Goal: Transaction & Acquisition: Purchase product/service

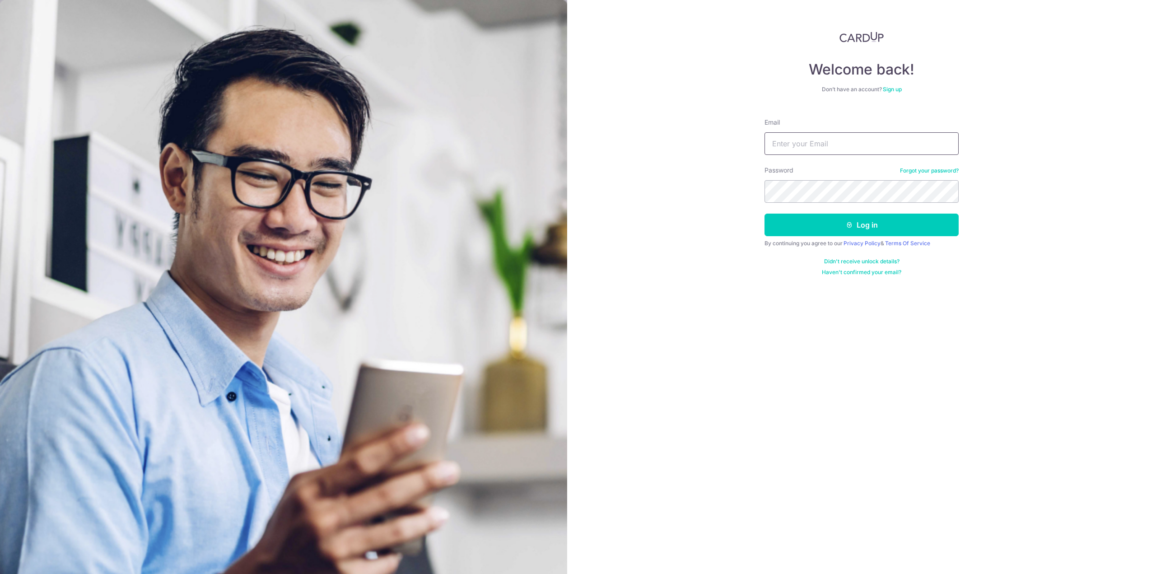
click at [858, 146] on input "Email" at bounding box center [862, 143] width 194 height 23
click at [0, 574] on com-1password-button at bounding box center [0, 574] width 0 height 0
type input "boonchye@awesomegrace.net"
click at [858, 225] on button "Log in" at bounding box center [862, 225] width 194 height 23
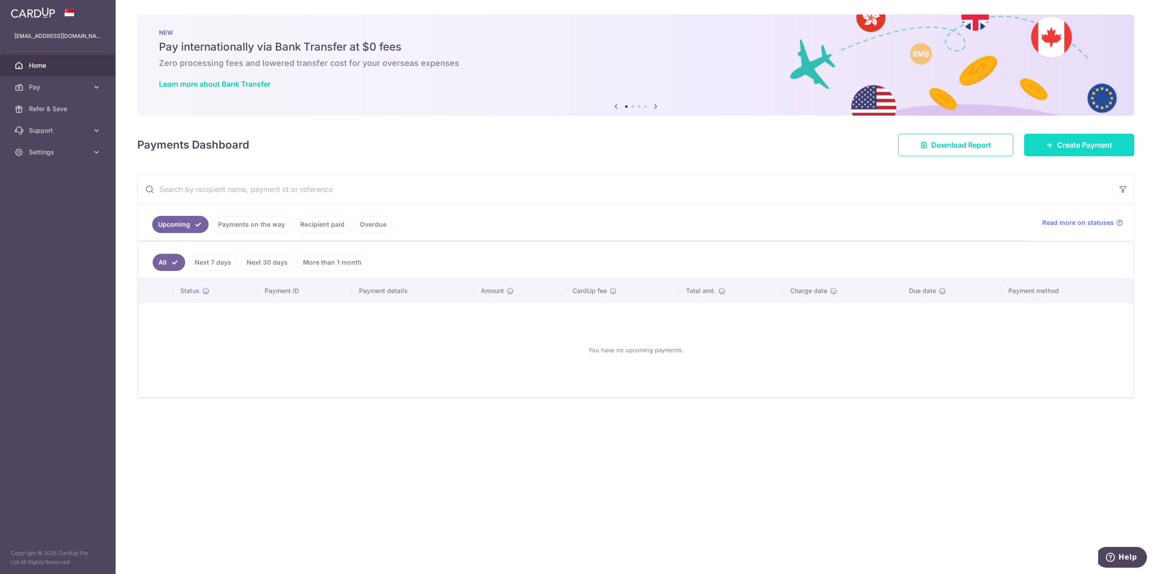
click at [1080, 149] on span "Create Payment" at bounding box center [1084, 145] width 55 height 11
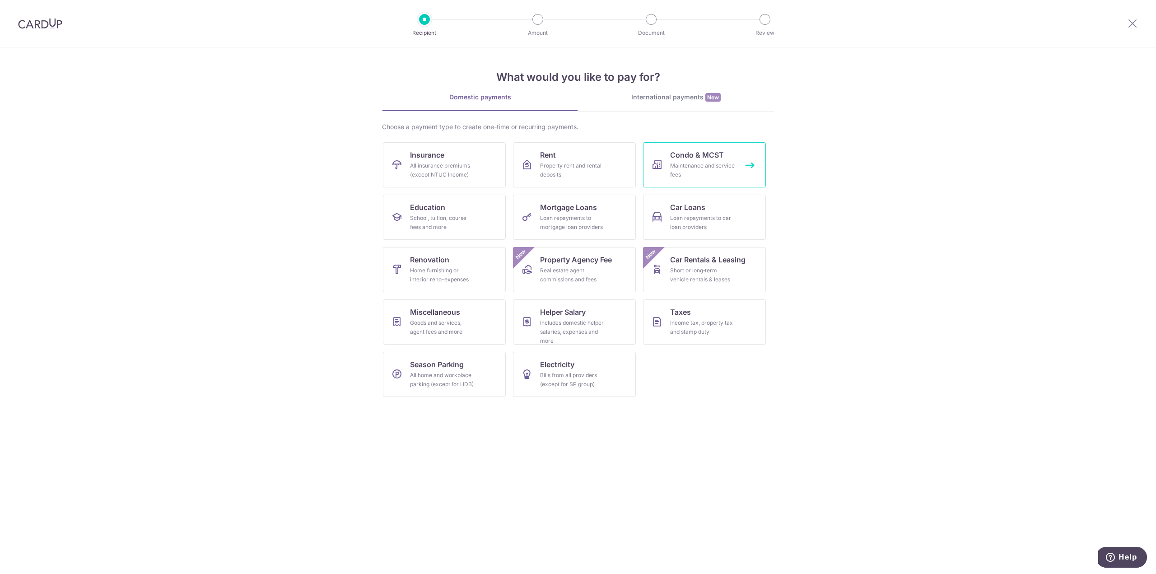
click at [712, 163] on div "Maintenance and service fees" at bounding box center [702, 170] width 65 height 18
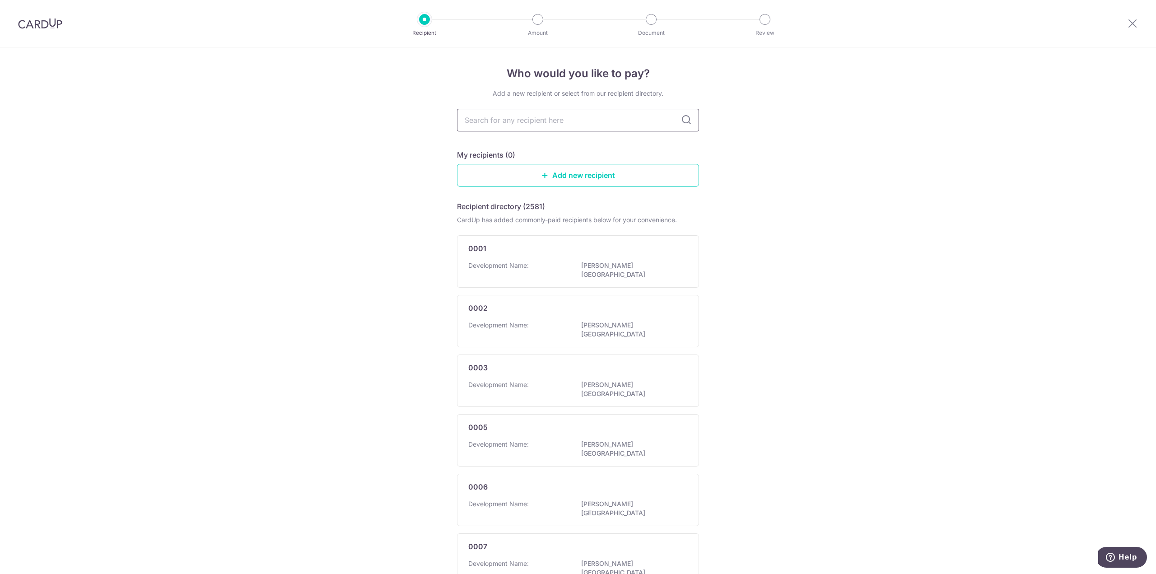
click at [517, 121] on input "text" at bounding box center [578, 120] width 242 height 23
type input "2672"
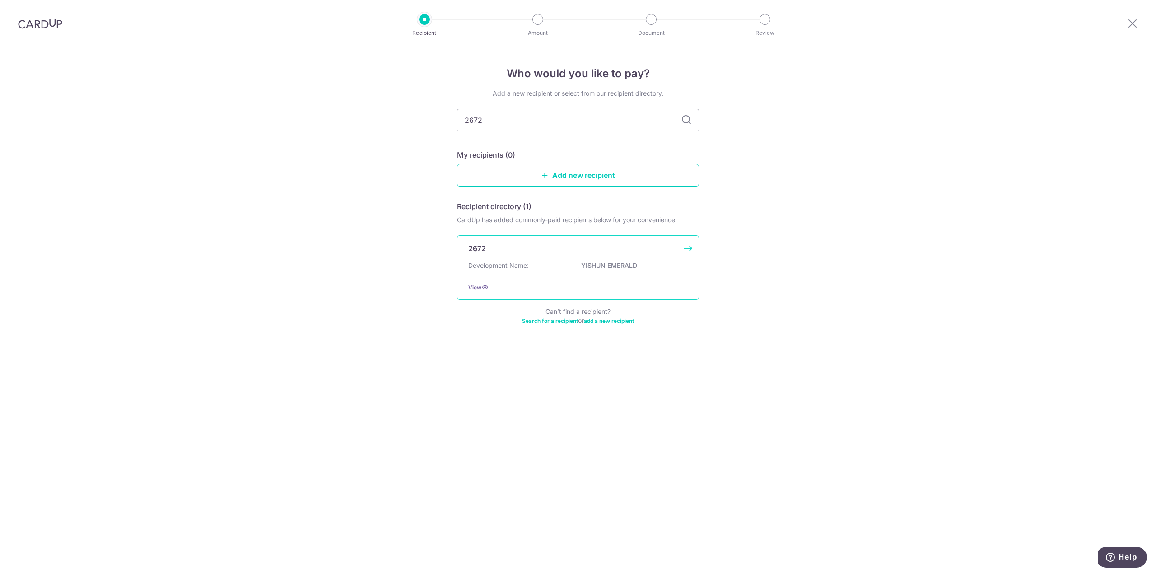
click at [485, 249] on p "2672" at bounding box center [477, 248] width 18 height 11
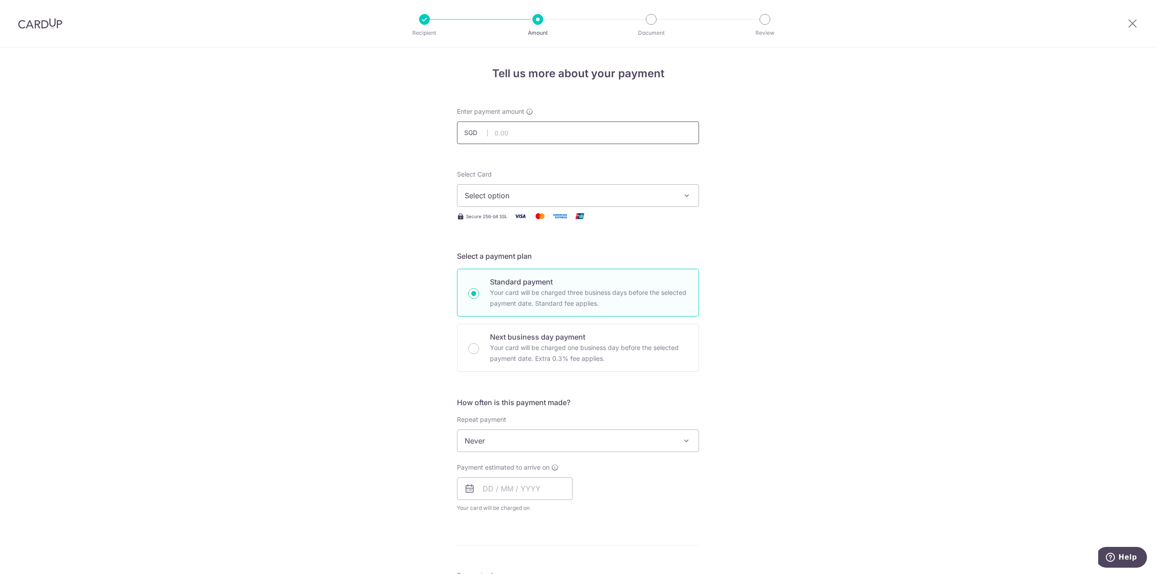
click at [503, 131] on input "text" at bounding box center [578, 133] width 242 height 23
click at [898, 319] on div "Tell us more about your payment Enter payment amount SGD 1,046.00 1046.00 Selec…" at bounding box center [578, 455] width 1156 height 817
click at [543, 134] on input "1,046.00" at bounding box center [578, 133] width 242 height 23
type input "1,046.40"
click at [500, 199] on span "Select option" at bounding box center [570, 195] width 211 height 11
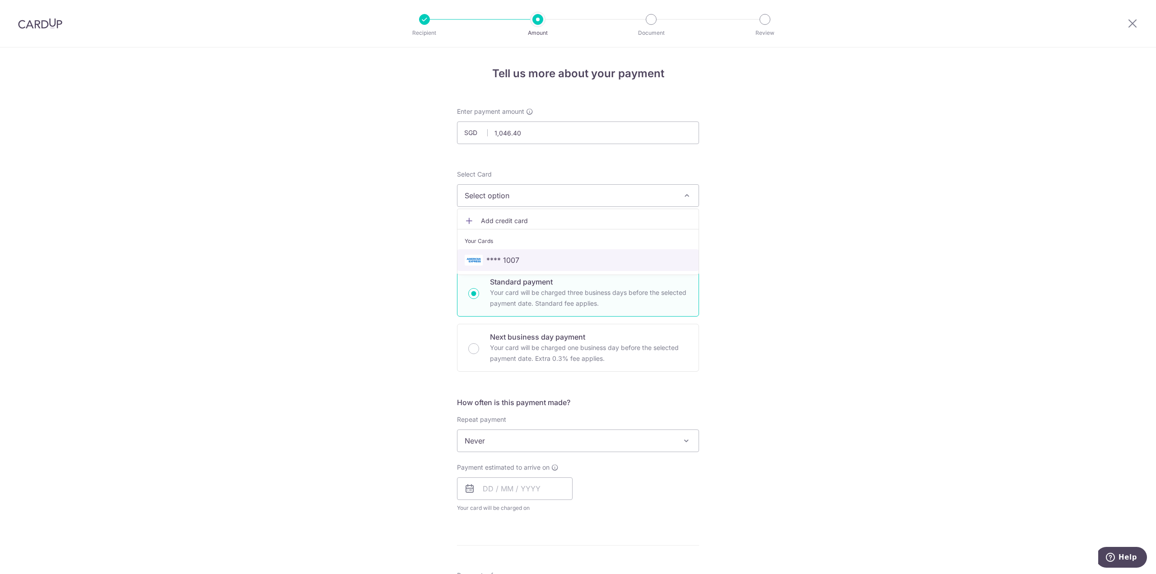
click at [510, 256] on span "**** 1007" at bounding box center [503, 260] width 33 height 11
click at [834, 249] on div "Tell us more about your payment Enter payment amount SGD 1,046.40 1046.40 Selec…" at bounding box center [578, 455] width 1156 height 817
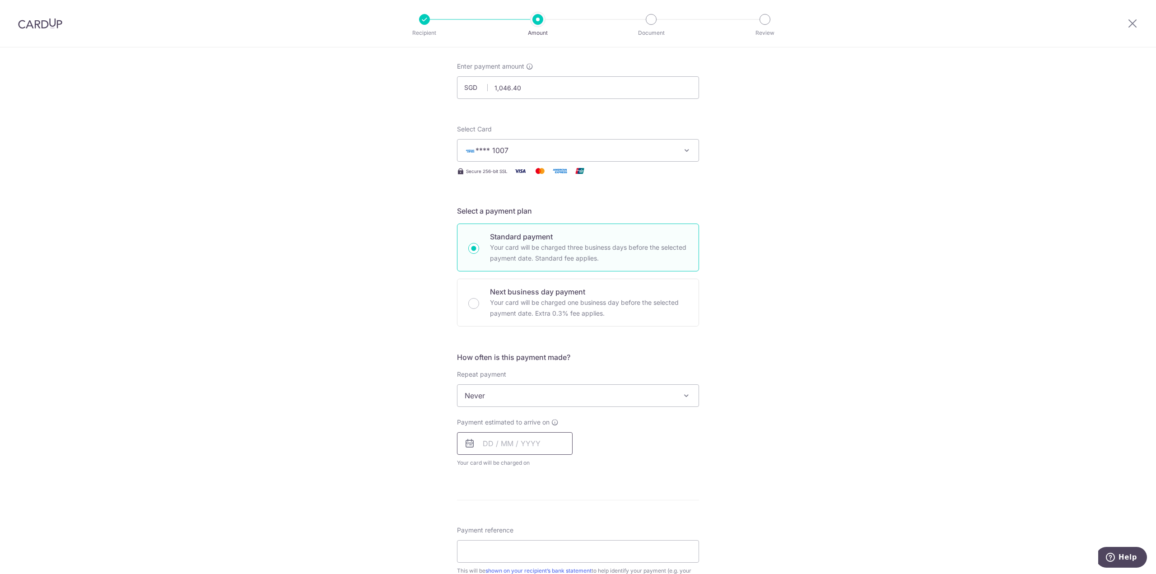
click at [489, 446] on input "text" at bounding box center [515, 443] width 116 height 23
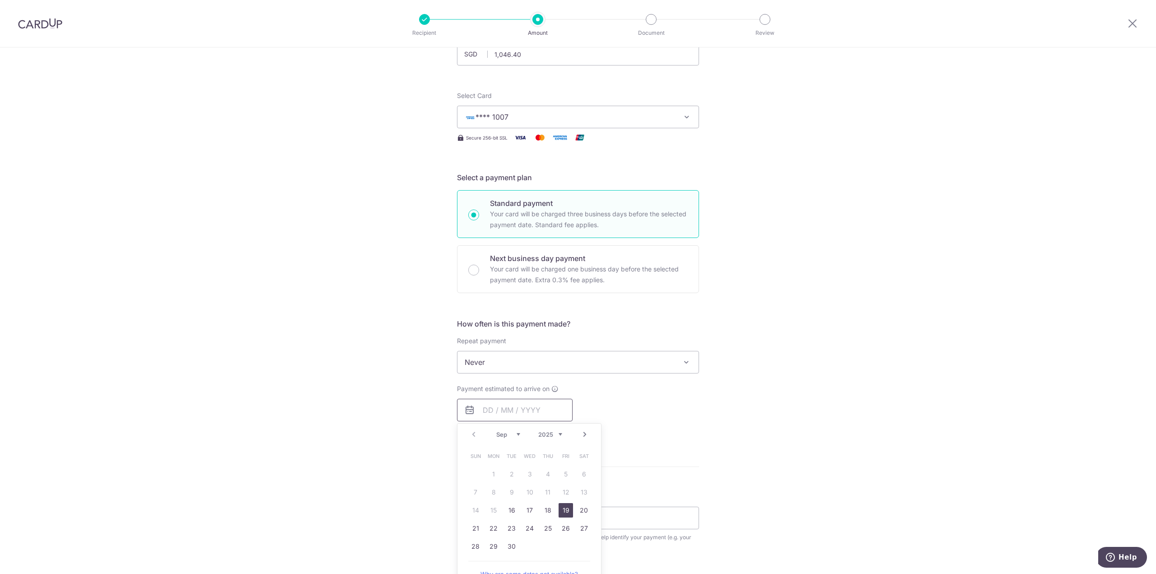
scroll to position [136, 0]
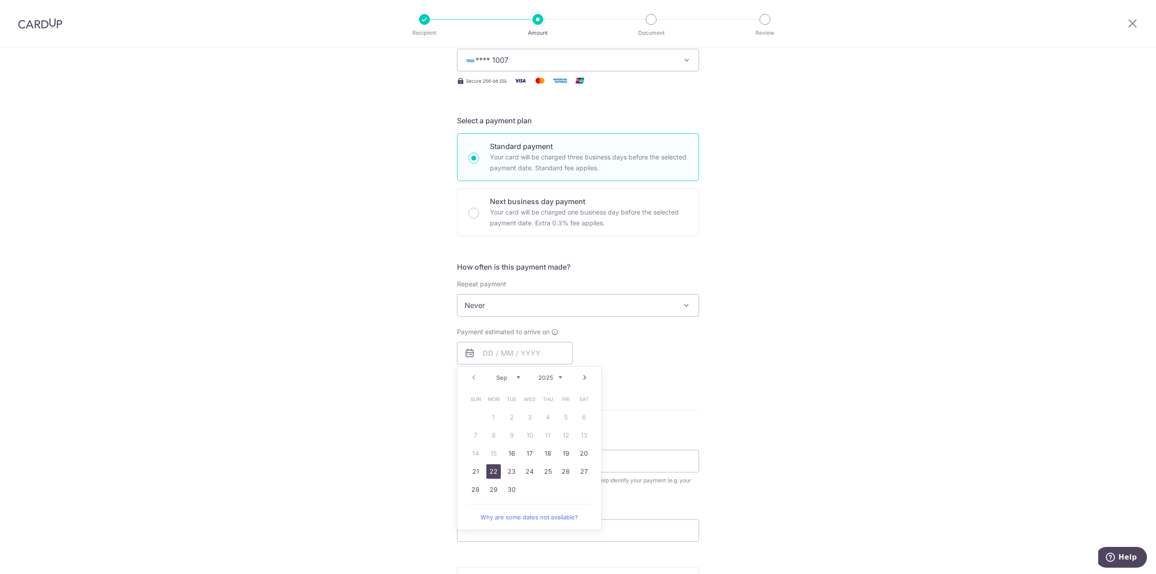
click at [487, 470] on link "22" at bounding box center [494, 471] width 14 height 14
type input "[DATE]"
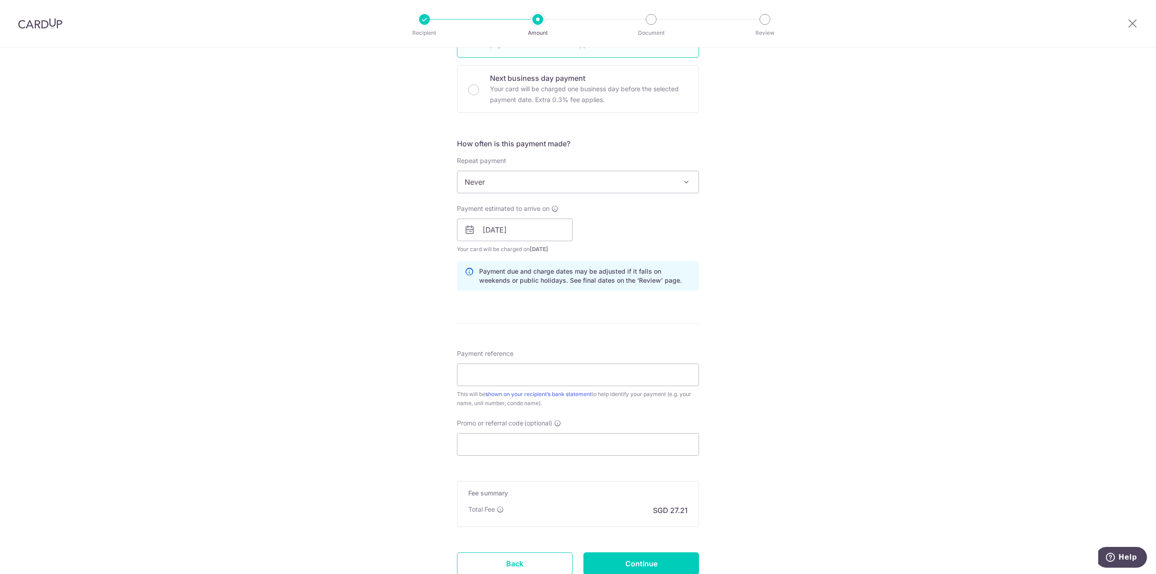
scroll to position [271, 0]
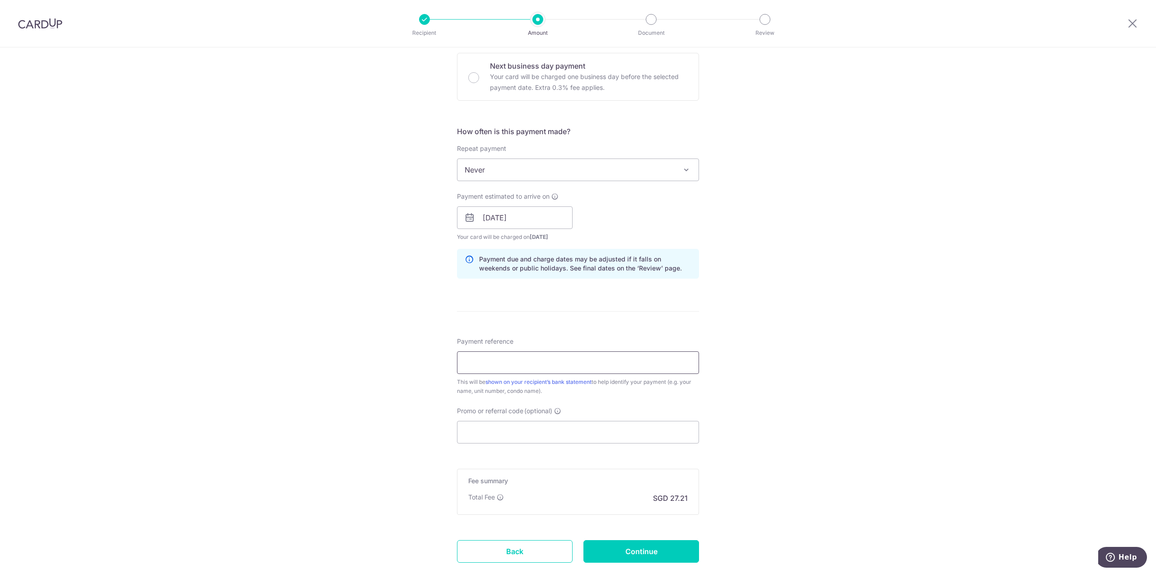
click at [478, 359] on input "Payment reference" at bounding box center [578, 362] width 242 height 23
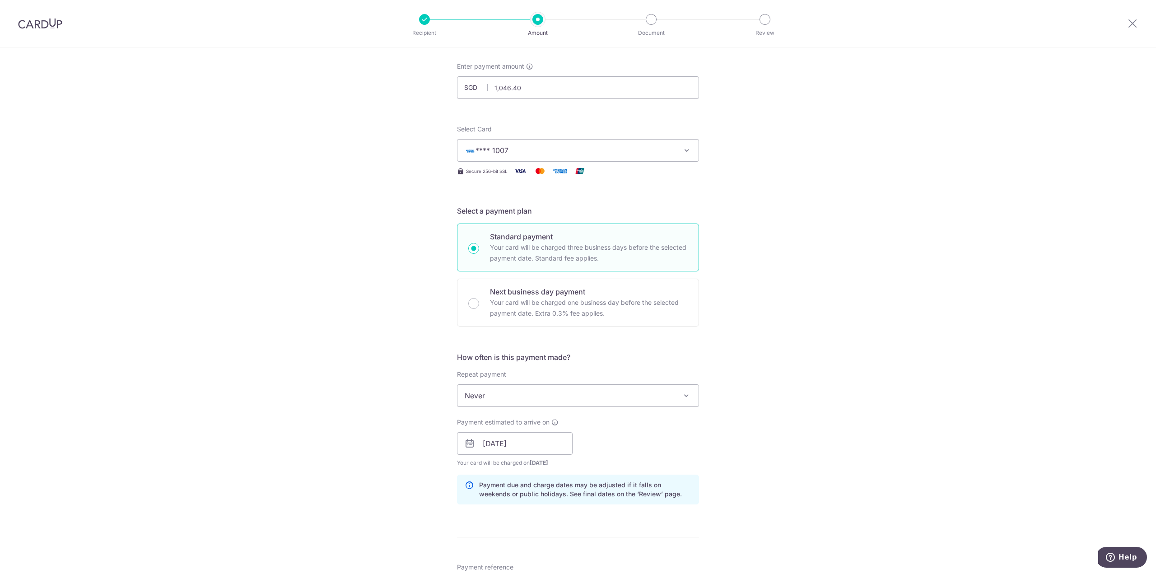
type input "Yishun Emerald #16-15"
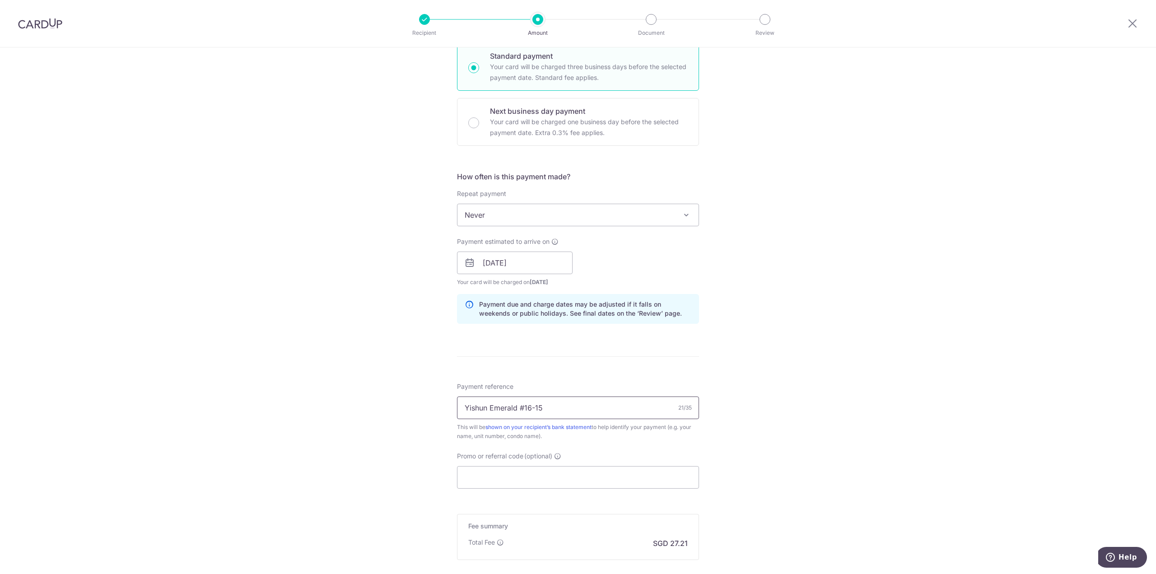
scroll to position [325, 0]
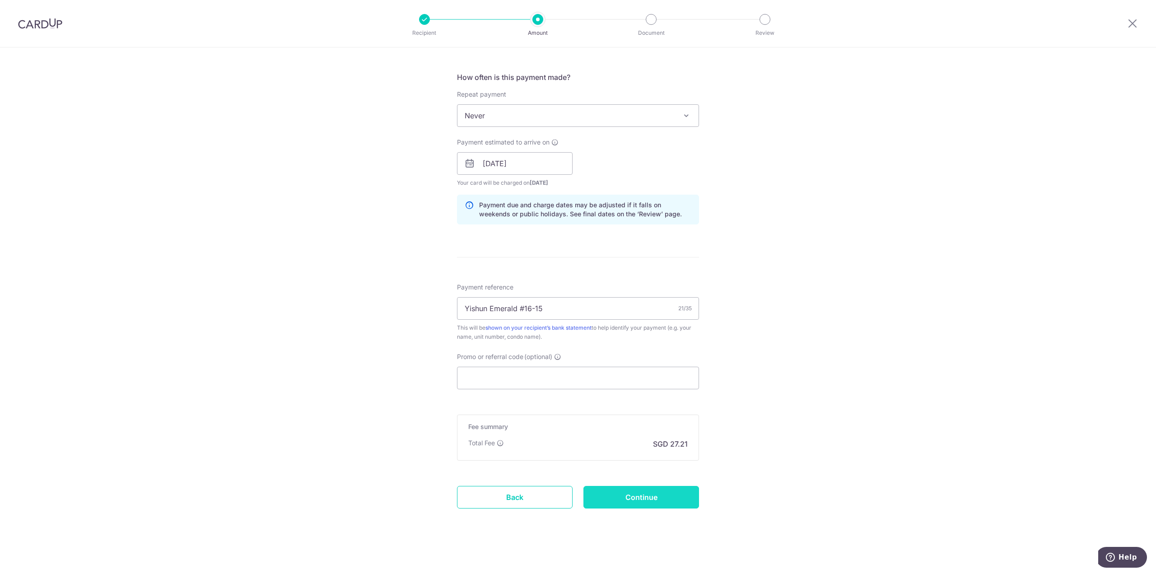
click at [640, 494] on input "Continue" at bounding box center [642, 497] width 116 height 23
type input "Create Schedule"
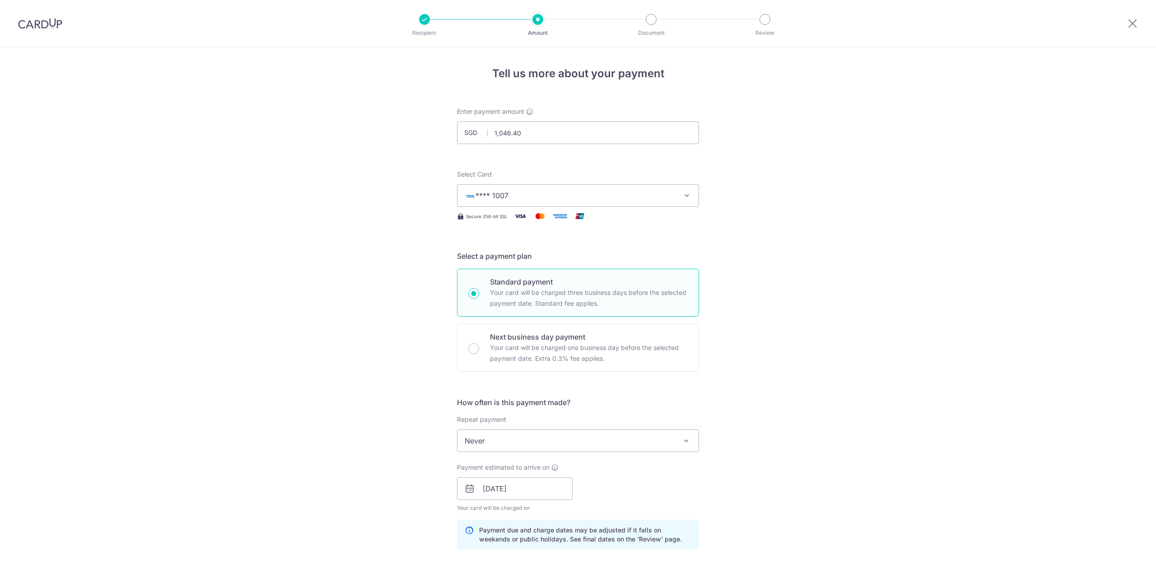
scroll to position [338, 0]
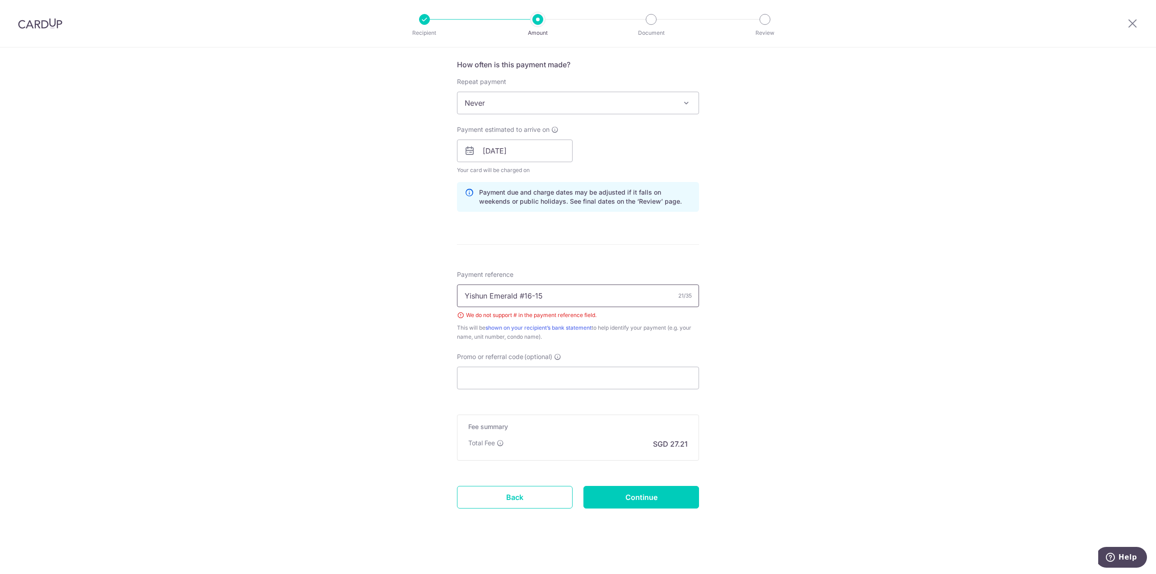
click at [522, 292] on input "Yishun Emerald #16-15" at bounding box center [578, 296] width 242 height 23
type input "Yishun Emerald 16-15"
click at [655, 496] on input "Continue" at bounding box center [642, 497] width 116 height 23
type input "Create Schedule"
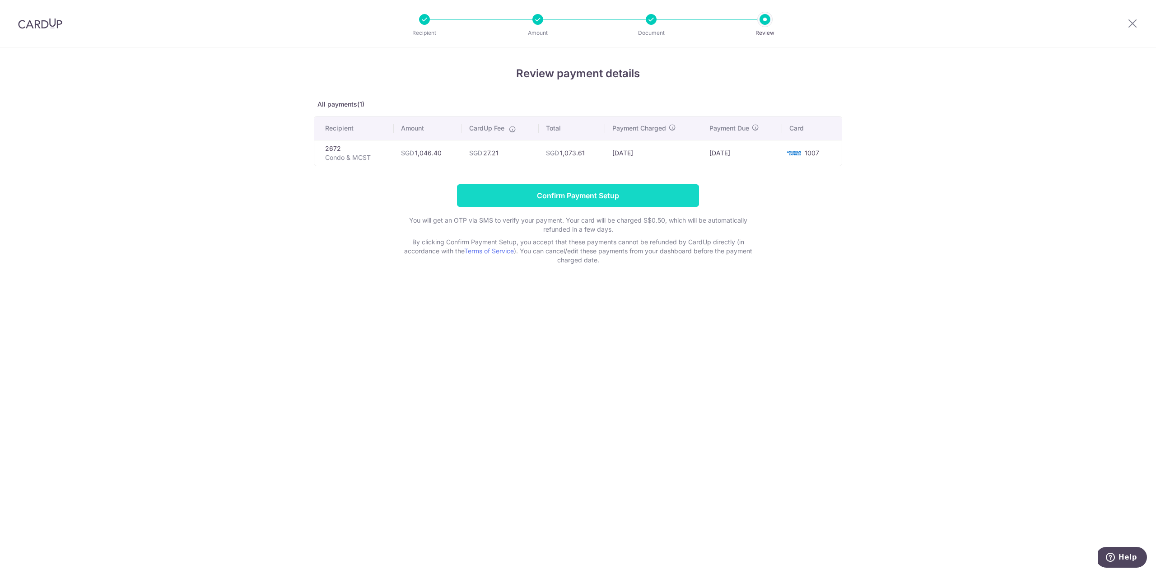
click at [562, 194] on input "Confirm Payment Setup" at bounding box center [578, 195] width 242 height 23
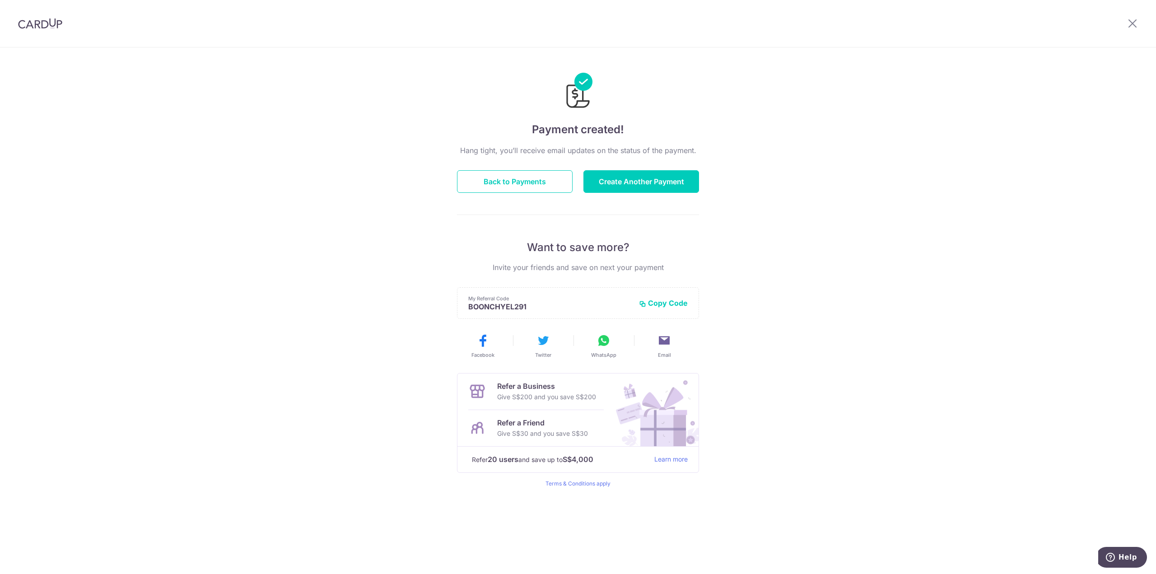
click at [655, 301] on button "Copy Code" at bounding box center [663, 303] width 49 height 9
click at [490, 179] on button "Back to Payments" at bounding box center [515, 181] width 116 height 23
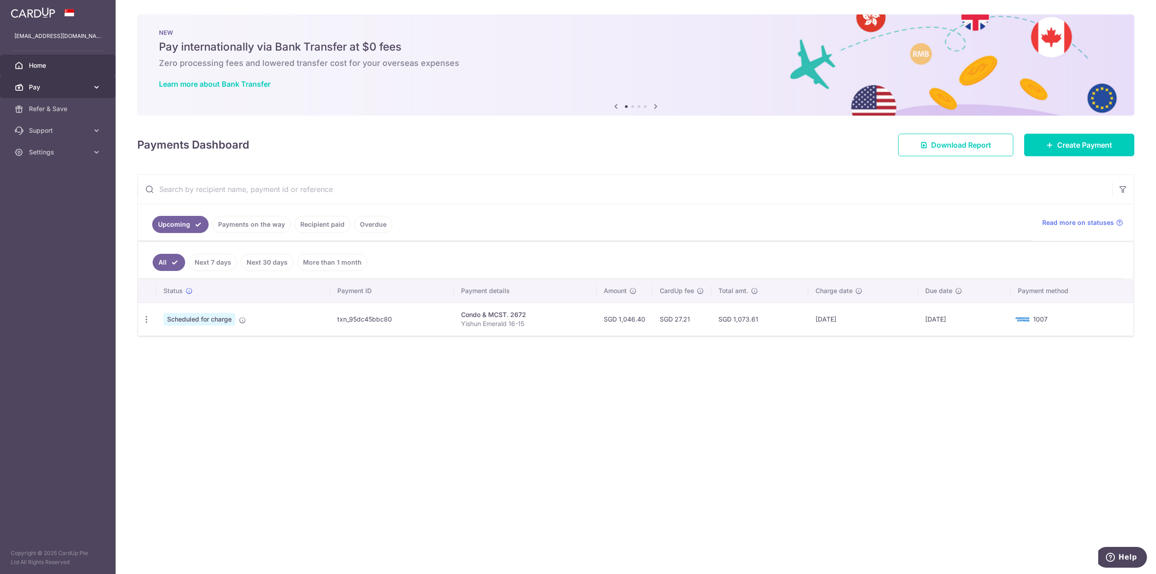
click at [97, 87] on icon at bounding box center [96, 87] width 9 height 9
click at [98, 87] on icon at bounding box center [96, 87] width 9 height 9
click at [44, 88] on span "Pay" at bounding box center [59, 87] width 60 height 9
click at [45, 107] on span "Payments" at bounding box center [59, 108] width 60 height 9
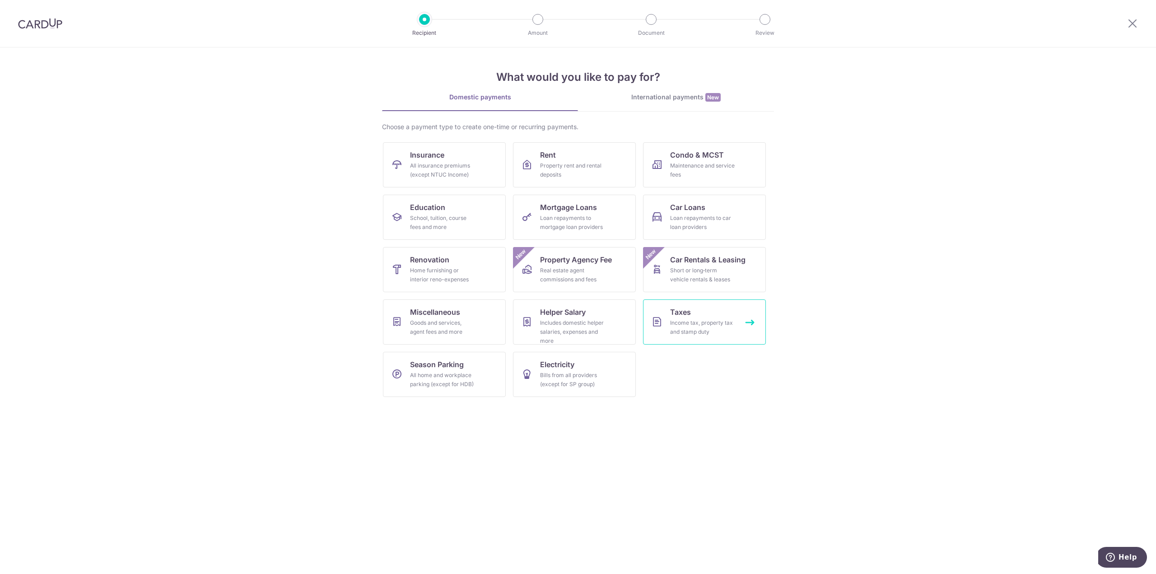
click at [701, 322] on div "Income tax, property tax and stamp duty" at bounding box center [702, 327] width 65 height 18
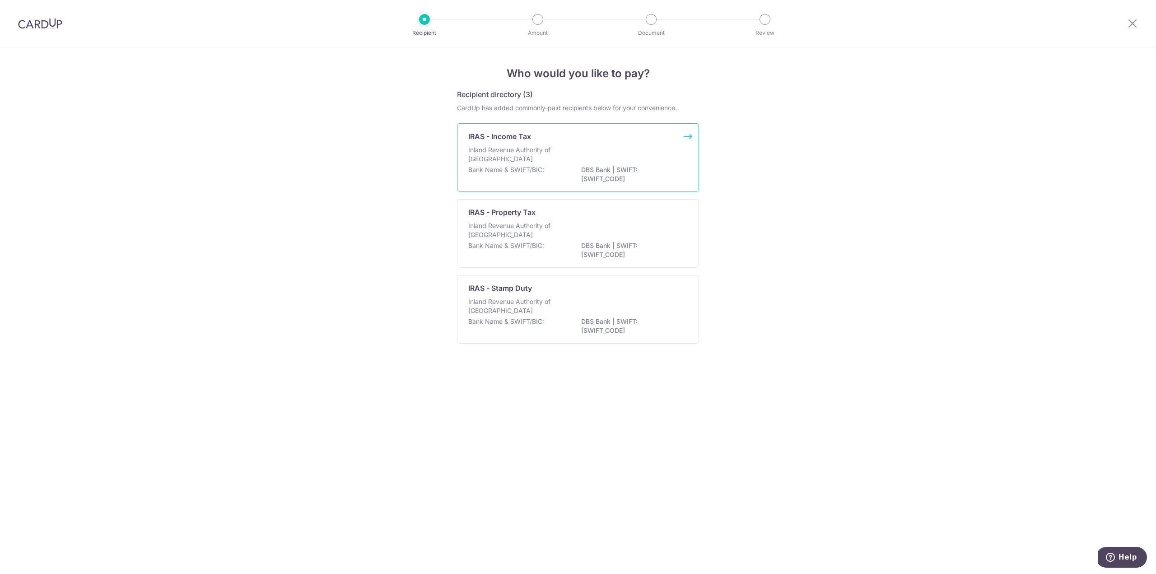
click at [494, 154] on p "Inland Revenue Authority of [GEOGRAPHIC_DATA]" at bounding box center [516, 154] width 96 height 18
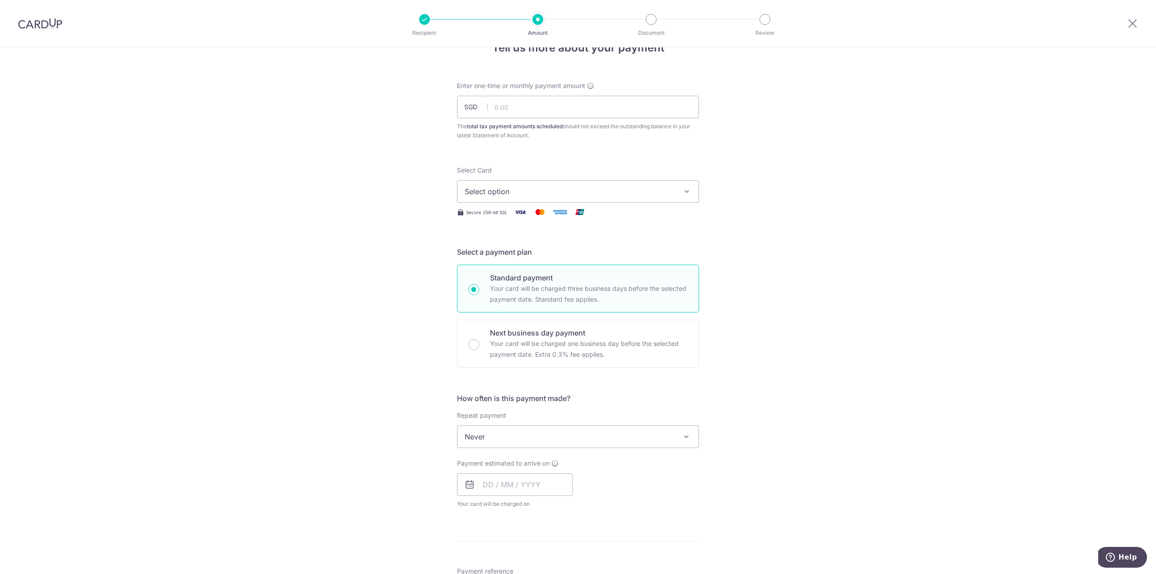
scroll to position [45, 0]
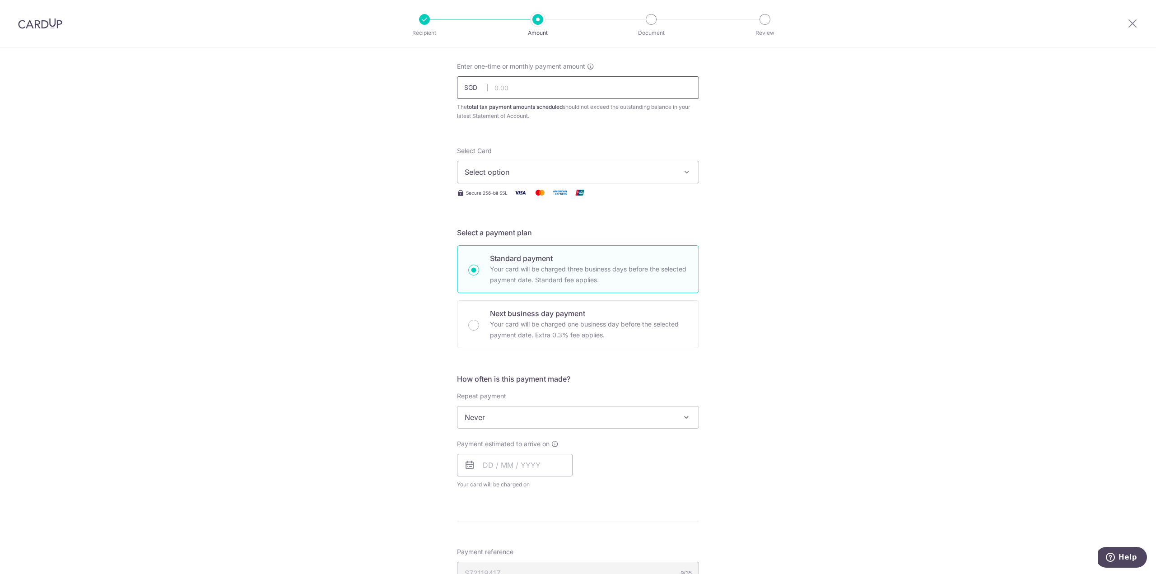
click at [504, 87] on input "text" at bounding box center [578, 87] width 242 height 23
paste input "590.54"
type input "590.54"
click at [531, 173] on span "Select option" at bounding box center [570, 172] width 211 height 11
click at [535, 233] on span "**** 1007" at bounding box center [578, 236] width 227 height 11
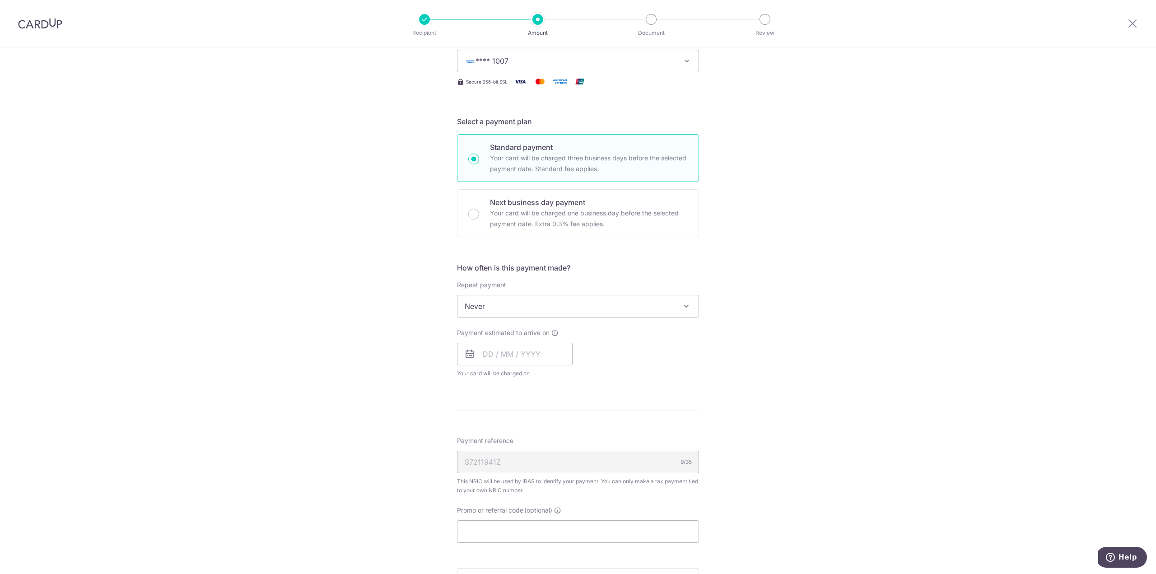
scroll to position [181, 0]
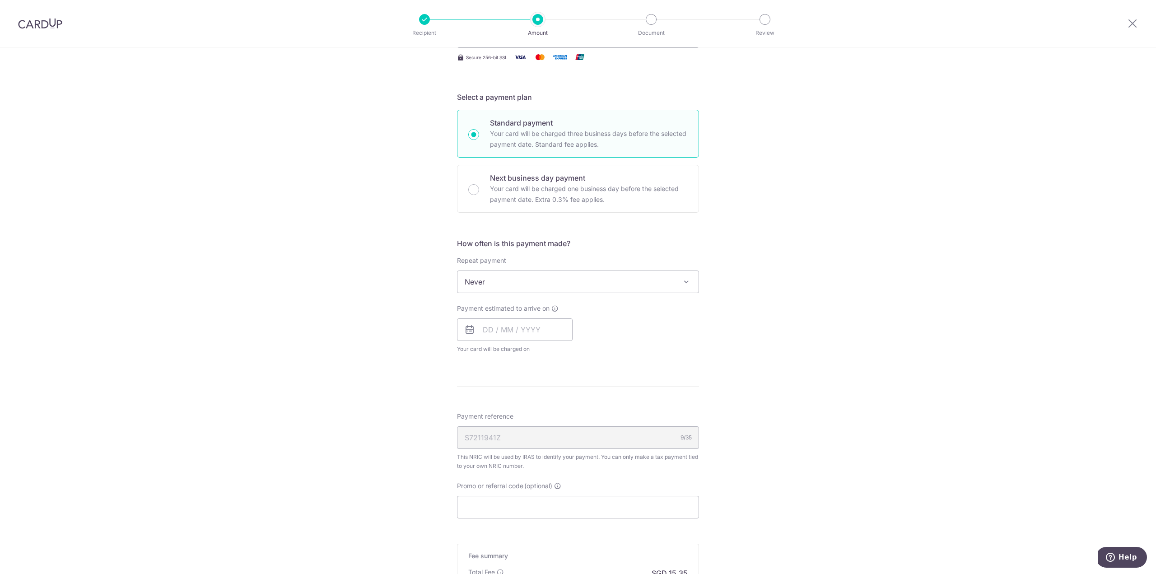
click at [520, 283] on span "Never" at bounding box center [578, 282] width 241 height 22
click at [520, 282] on span "Never" at bounding box center [578, 282] width 241 height 22
click at [523, 330] on input "text" at bounding box center [515, 329] width 116 height 23
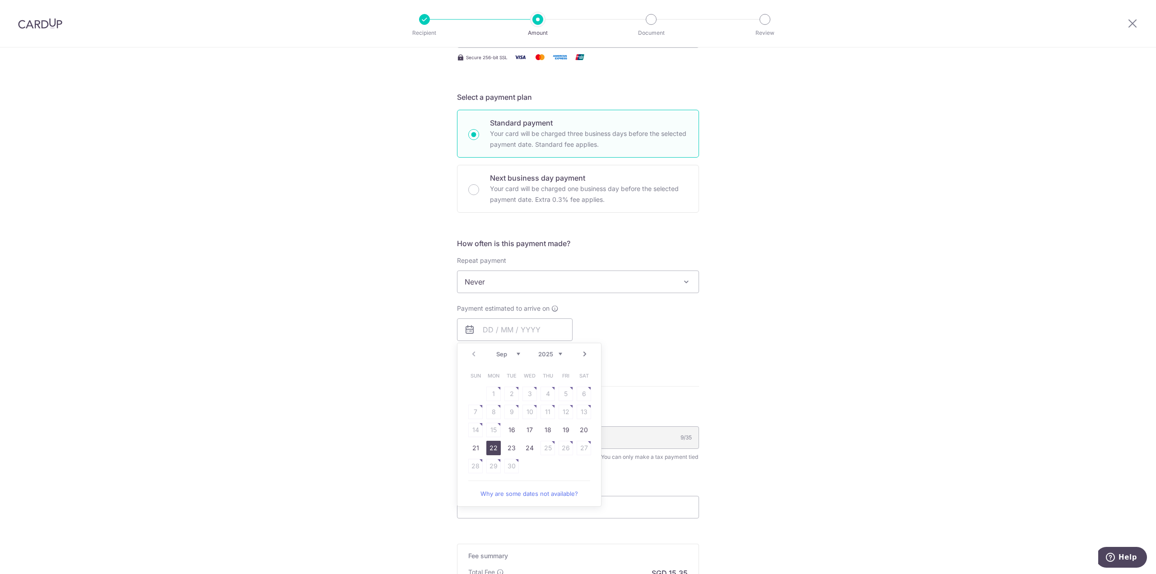
click at [492, 449] on link "22" at bounding box center [494, 448] width 14 height 14
type input "[DATE]"
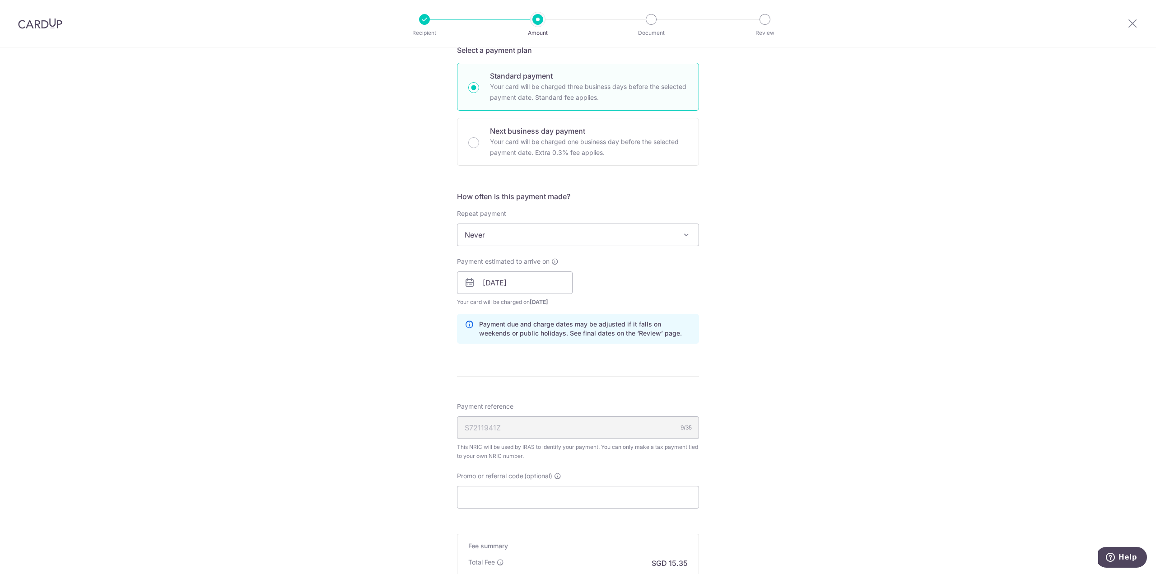
scroll to position [347, 0]
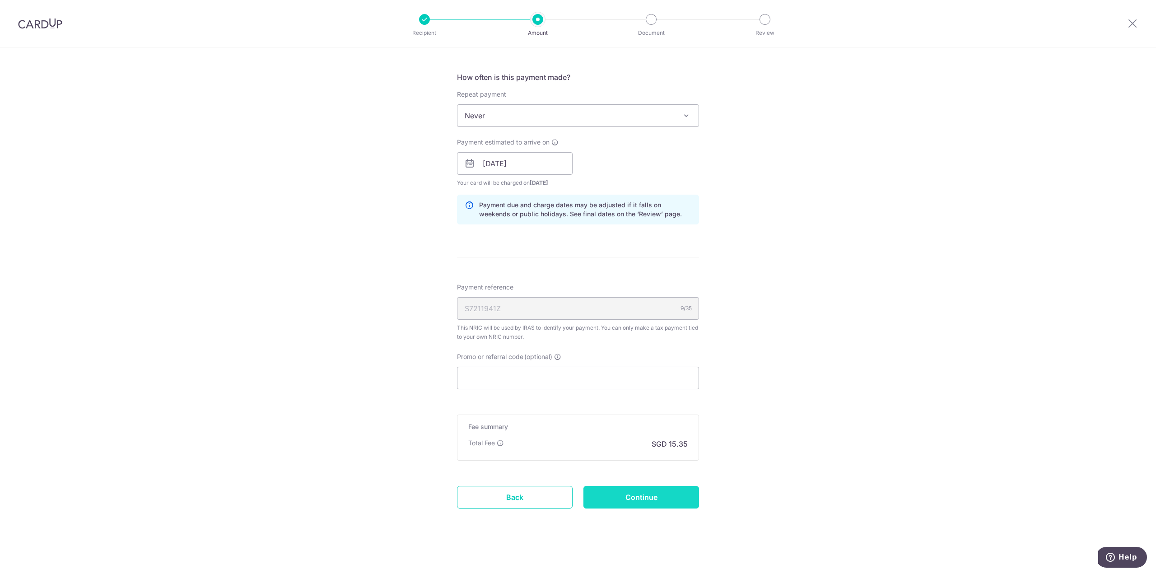
click at [646, 497] on input "Continue" at bounding box center [642, 497] width 116 height 23
type input "Create Schedule"
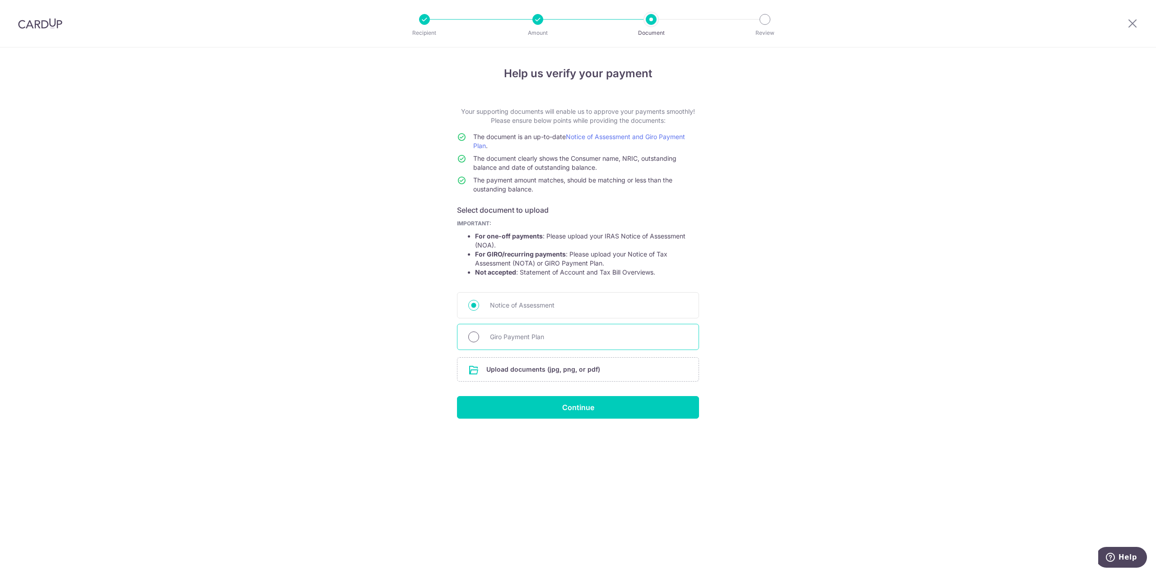
click at [473, 338] on input "Giro Payment Plan" at bounding box center [473, 337] width 11 height 11
radio input "true"
click at [473, 305] on input "Notice of Assessment" at bounding box center [473, 305] width 11 height 11
radio input "true"
click at [651, 18] on div at bounding box center [651, 19] width 11 height 11
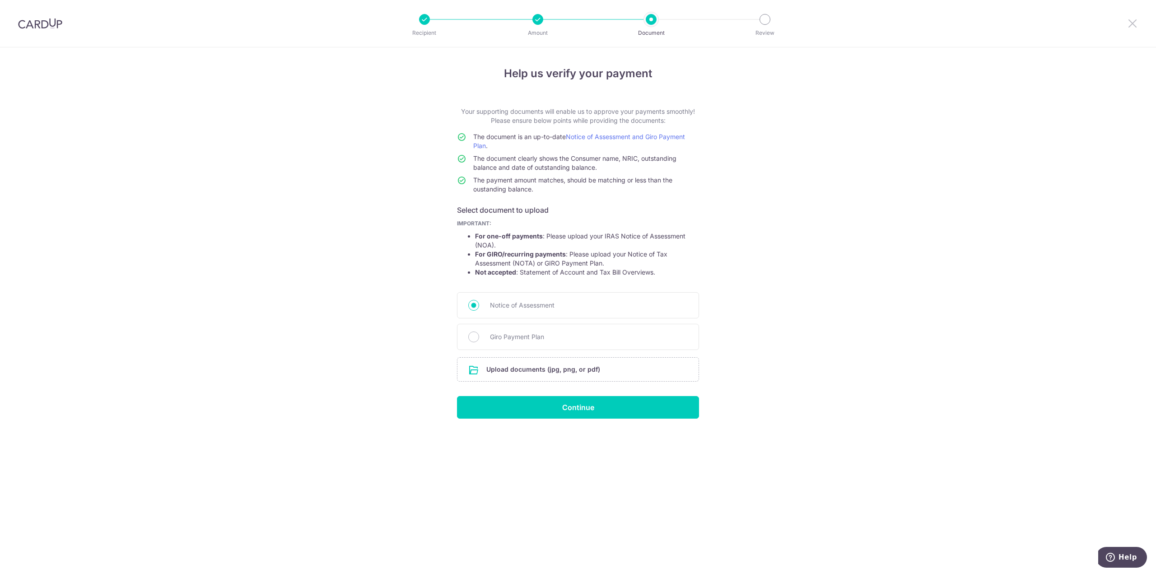
click at [1133, 23] on icon at bounding box center [1133, 23] width 11 height 11
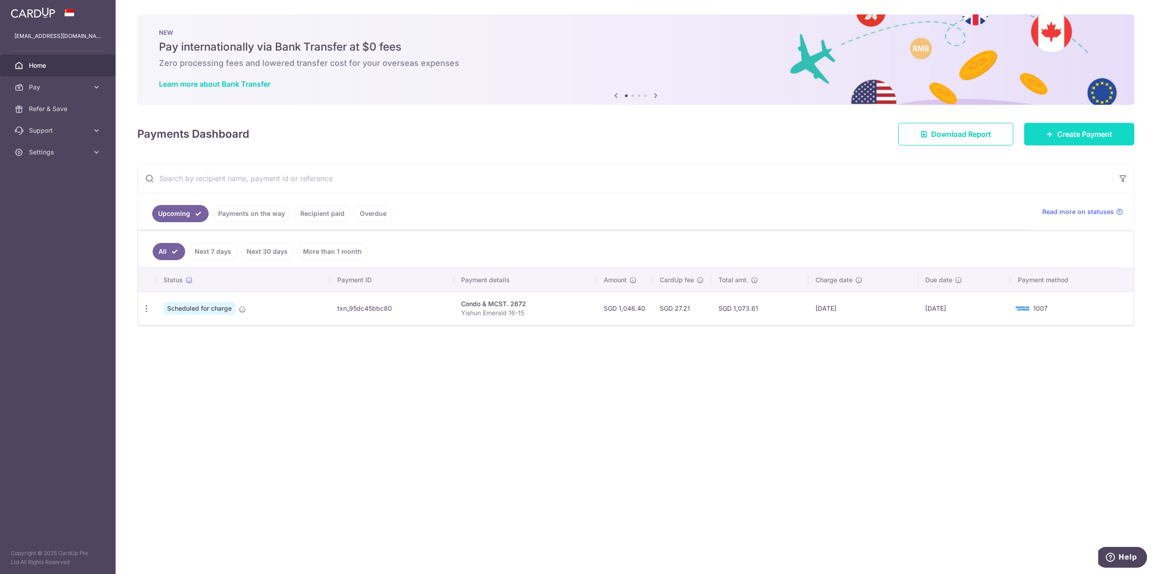
click at [1088, 129] on span "Create Payment" at bounding box center [1084, 134] width 55 height 11
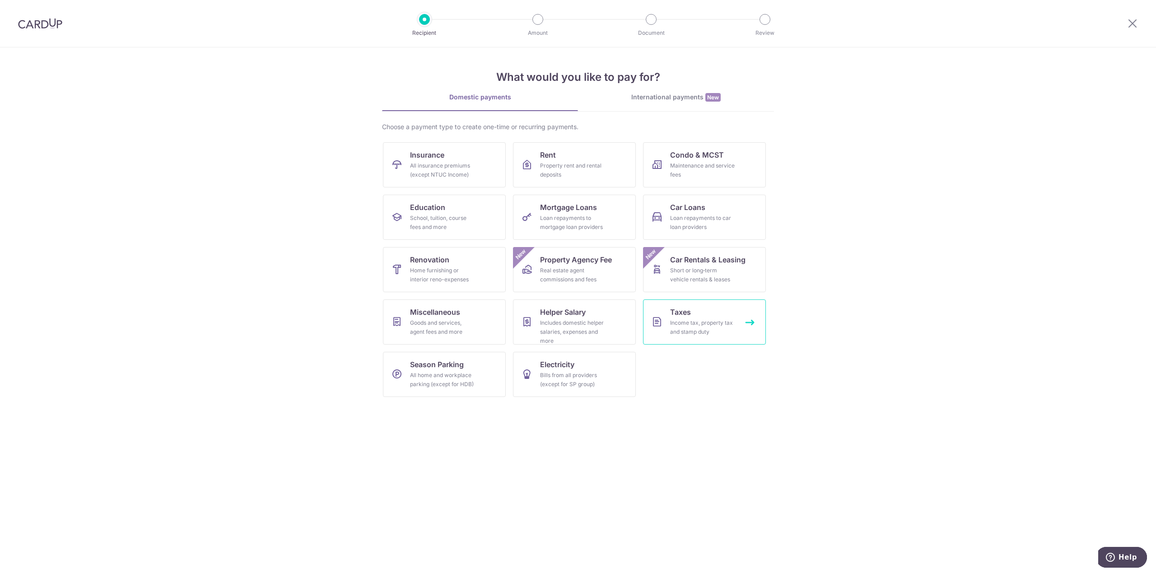
click at [697, 317] on link "Taxes Income tax, property tax and stamp duty" at bounding box center [704, 321] width 123 height 45
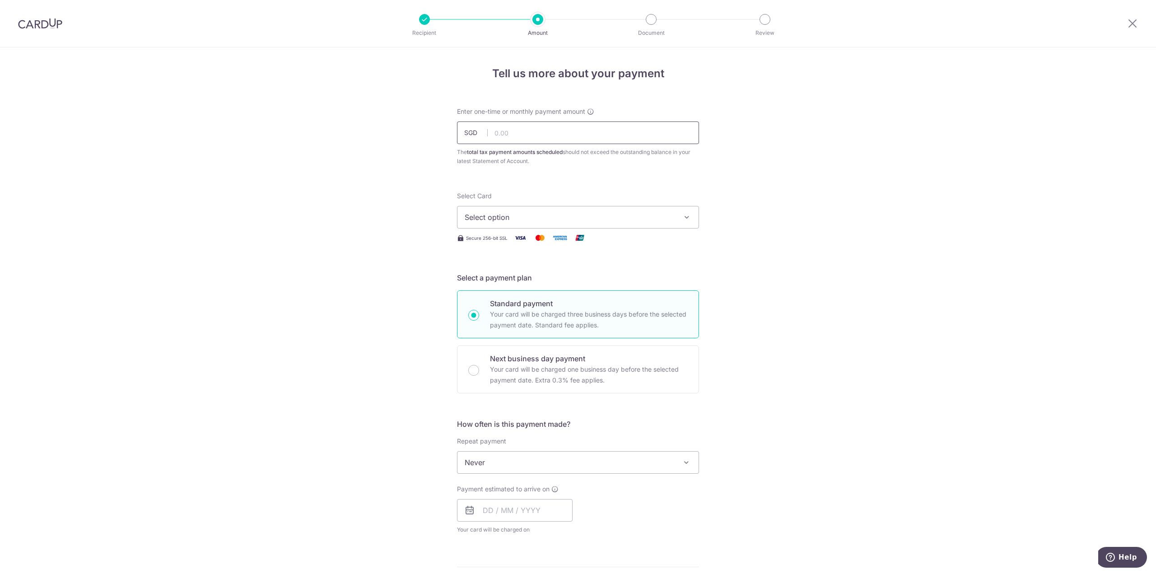
click at [506, 136] on input "text" at bounding box center [578, 133] width 242 height 23
click at [504, 220] on span "Select option" at bounding box center [570, 217] width 211 height 11
click at [503, 272] on link "**** 1007" at bounding box center [578, 282] width 241 height 22
click at [496, 131] on input "text" at bounding box center [578, 133] width 242 height 23
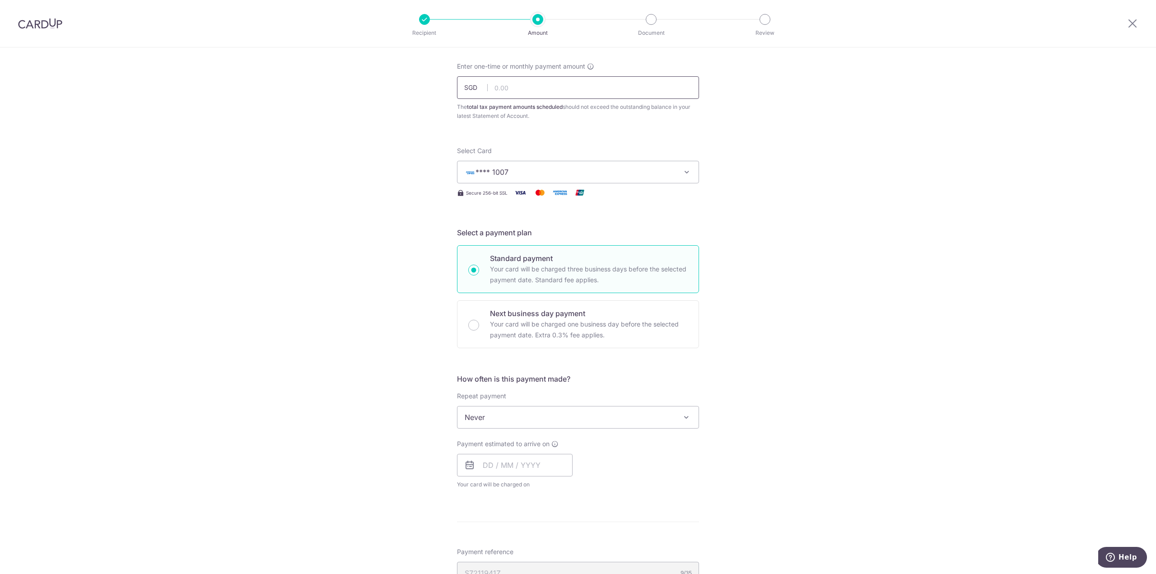
scroll to position [90, 0]
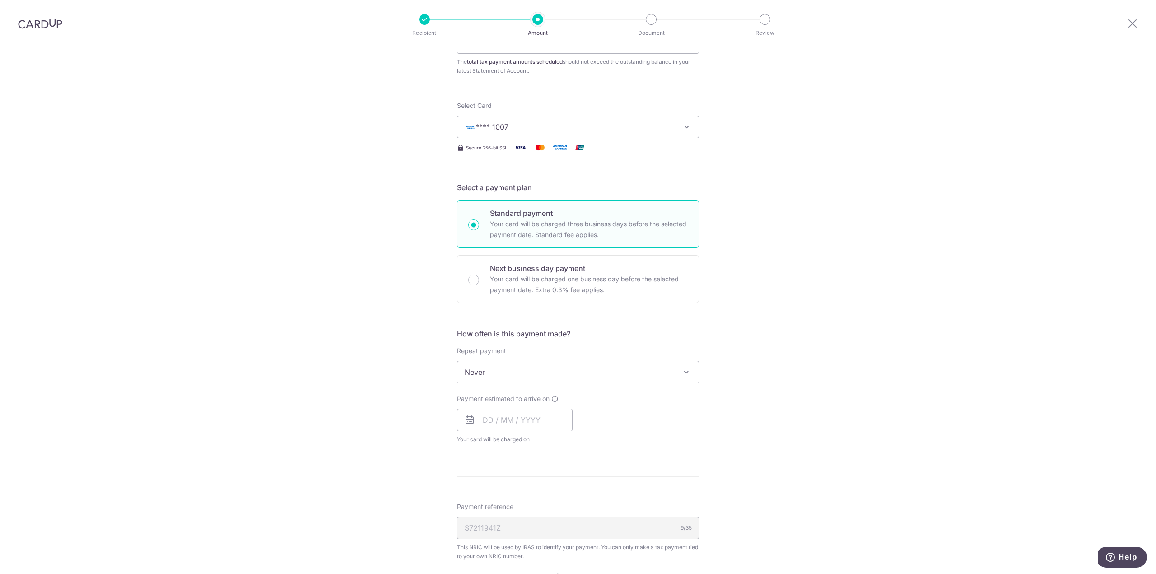
click at [542, 375] on span "Never" at bounding box center [578, 372] width 241 height 22
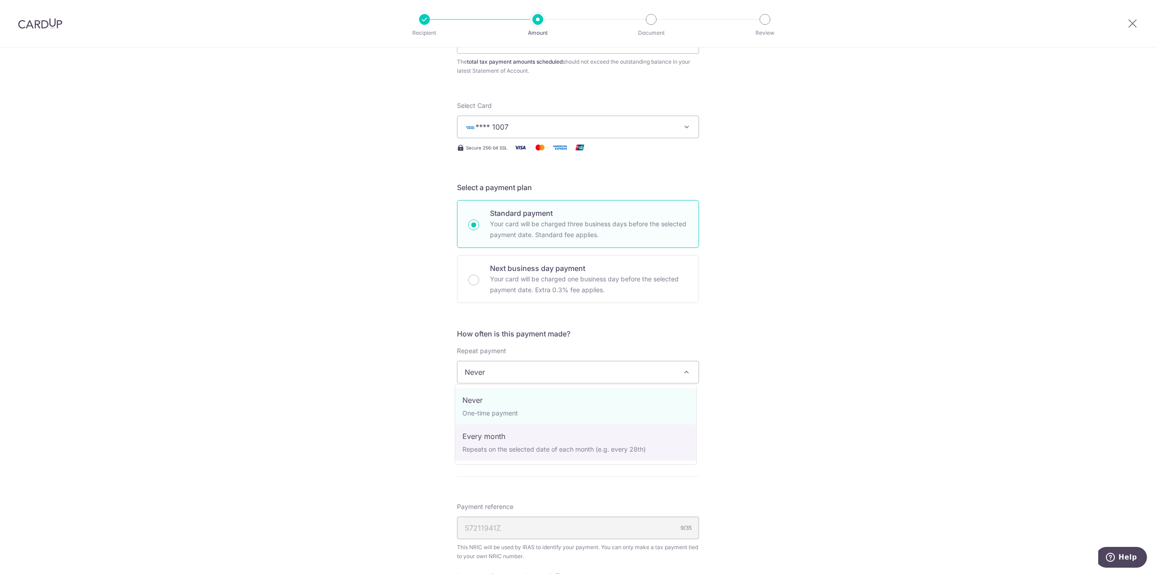
select select "3"
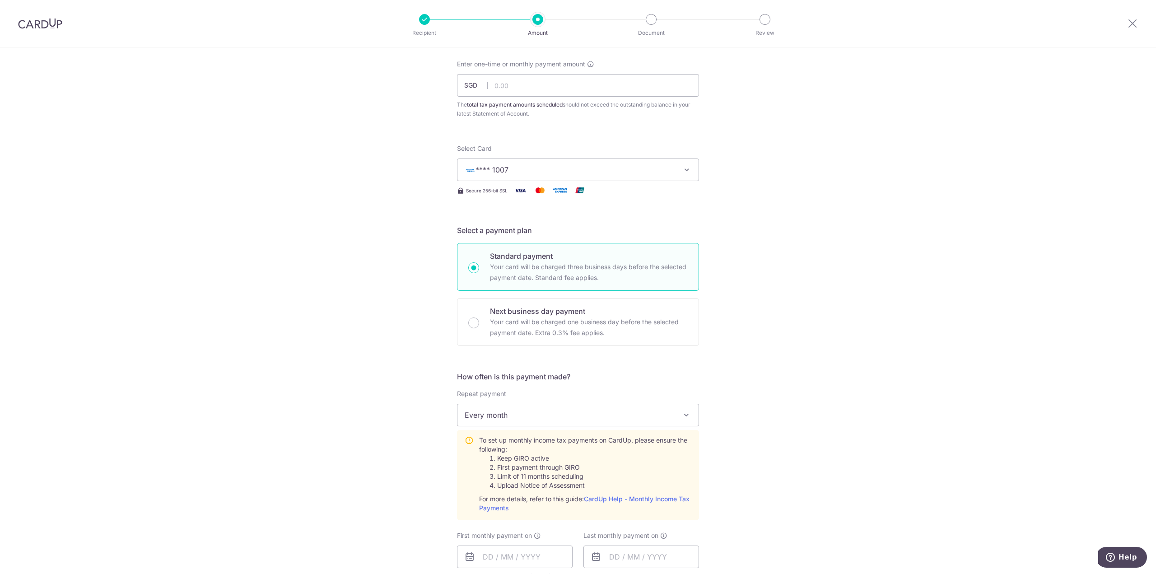
scroll to position [0, 0]
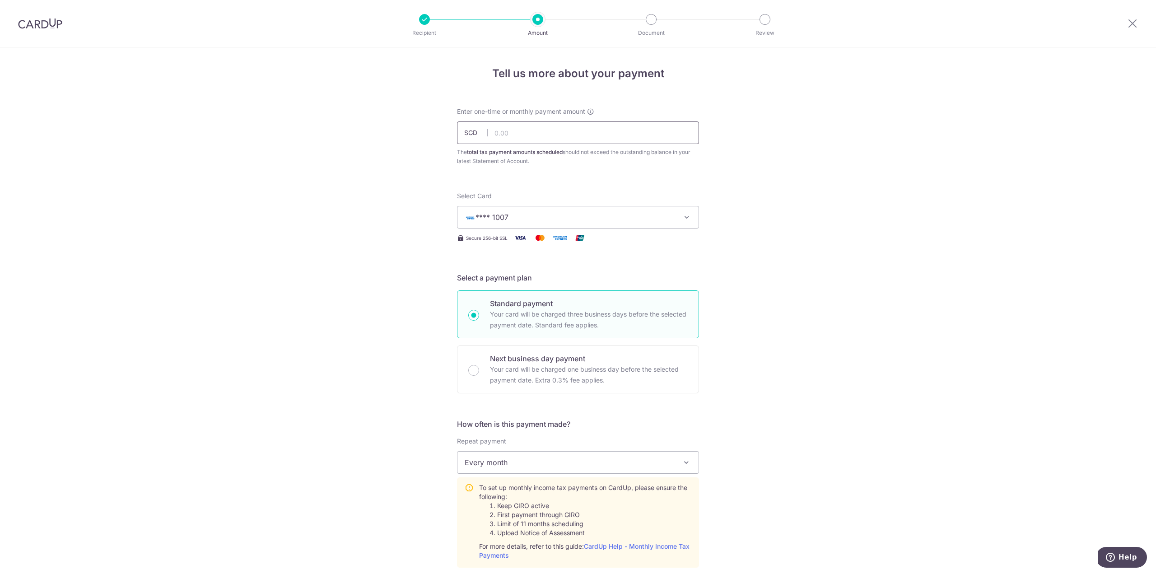
click at [510, 132] on input "text" at bounding box center [578, 133] width 242 height 23
paste input "590.54"
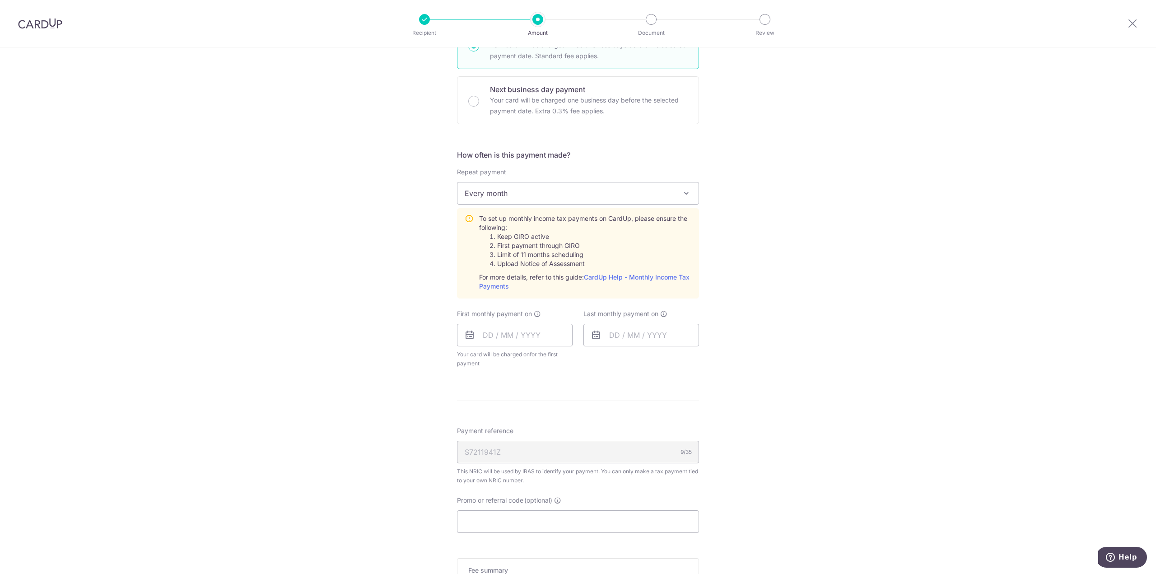
scroll to position [271, 0]
type input "590.54"
click at [486, 334] on input "text" at bounding box center [515, 333] width 116 height 23
click at [492, 448] on link "22" at bounding box center [494, 451] width 14 height 14
type input "[DATE]"
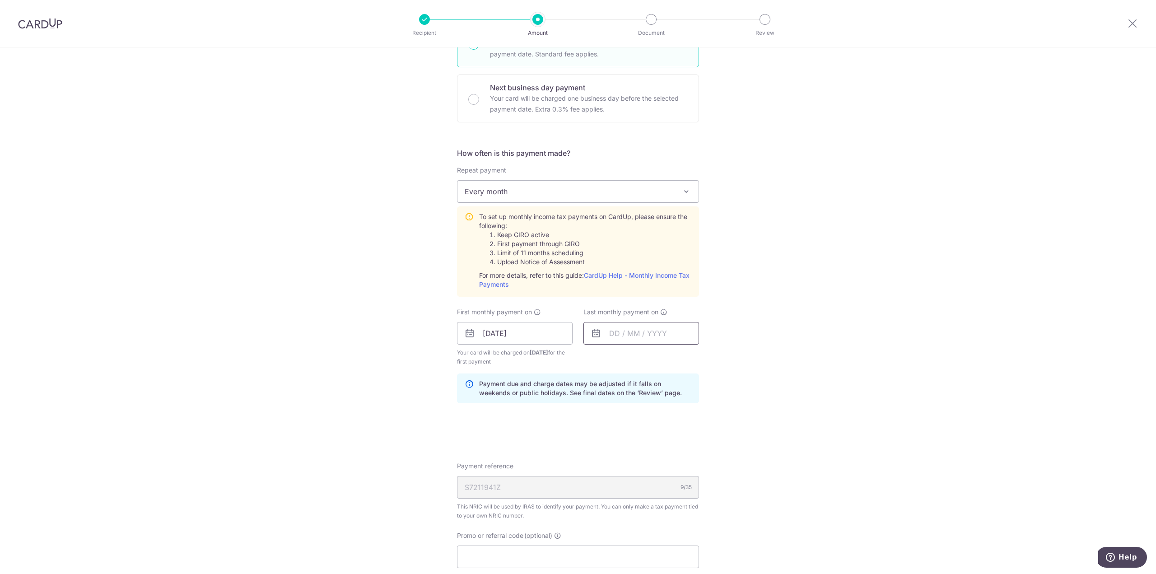
click at [621, 330] on input "text" at bounding box center [642, 333] width 116 height 23
click at [710, 353] on link "Next" at bounding box center [711, 357] width 11 height 11
click at [709, 353] on link "Next" at bounding box center [711, 357] width 11 height 11
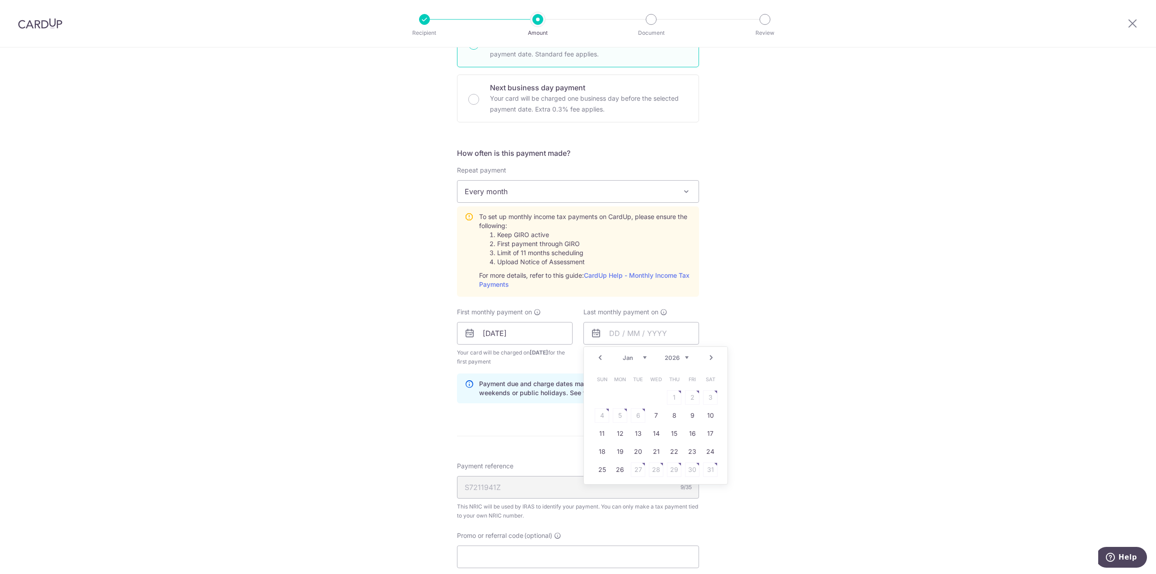
click at [709, 353] on link "Next" at bounding box center [711, 357] width 11 height 11
click at [596, 356] on link "Prev" at bounding box center [600, 357] width 11 height 11
click at [617, 447] on link "23" at bounding box center [620, 451] width 14 height 14
type input "23/02/2026"
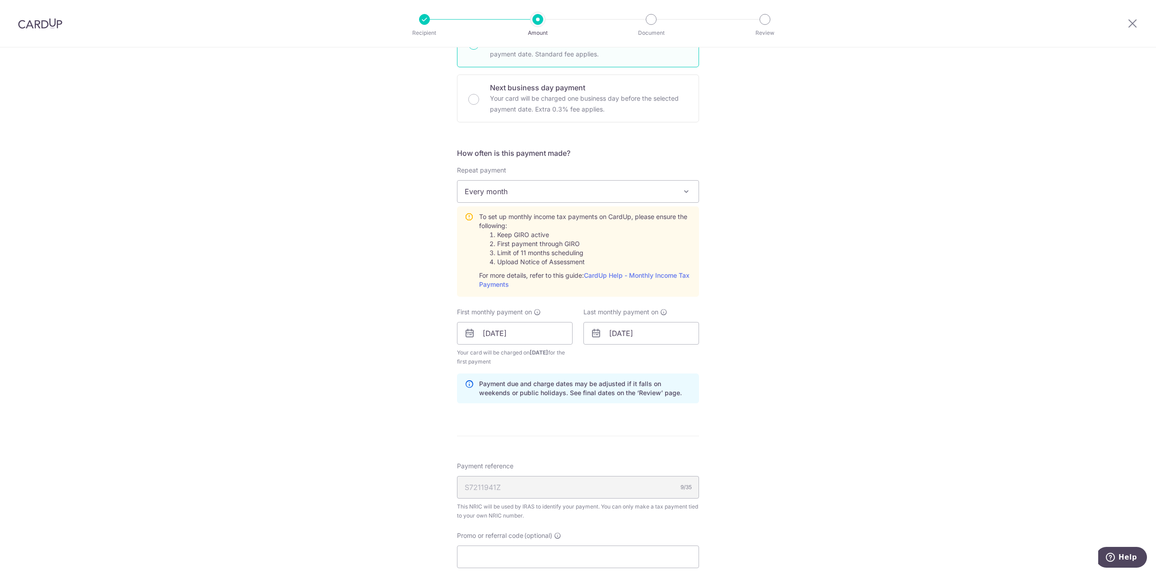
click at [387, 416] on div "Tell us more about your payment Enter one-time or monthly payment amount SGD 59…" at bounding box center [578, 265] width 1156 height 979
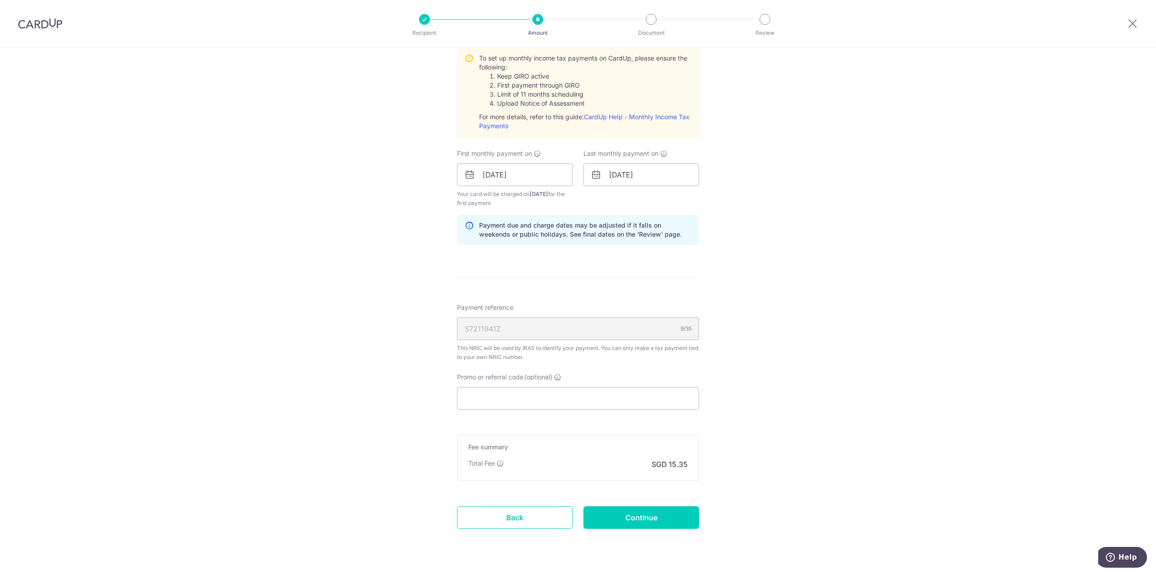
scroll to position [449, 0]
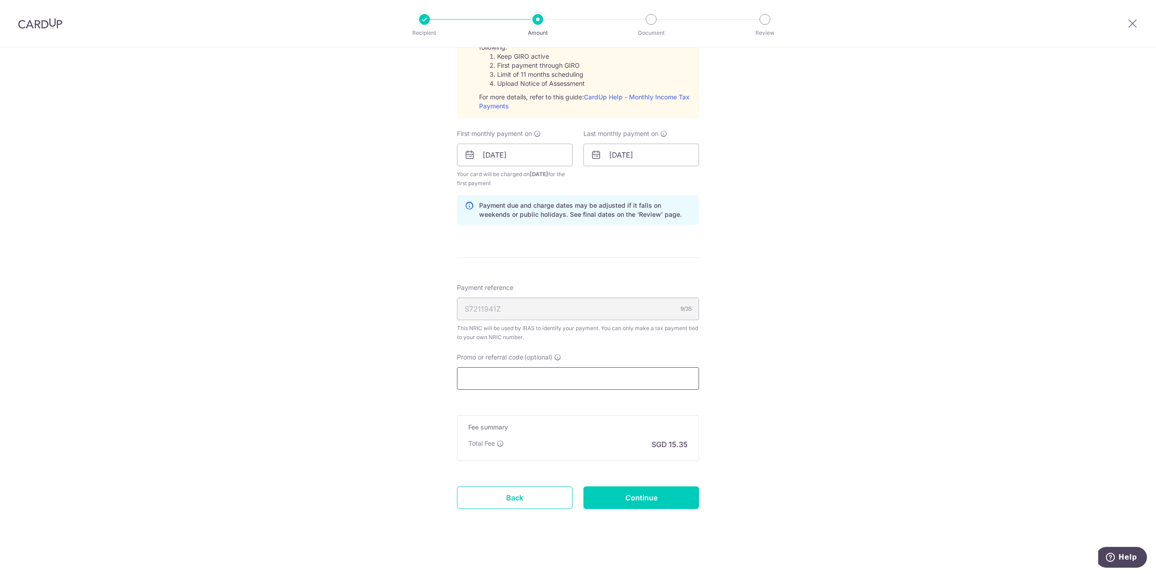
click at [493, 380] on input "Promo or referral code (optional)" at bounding box center [578, 378] width 242 height 23
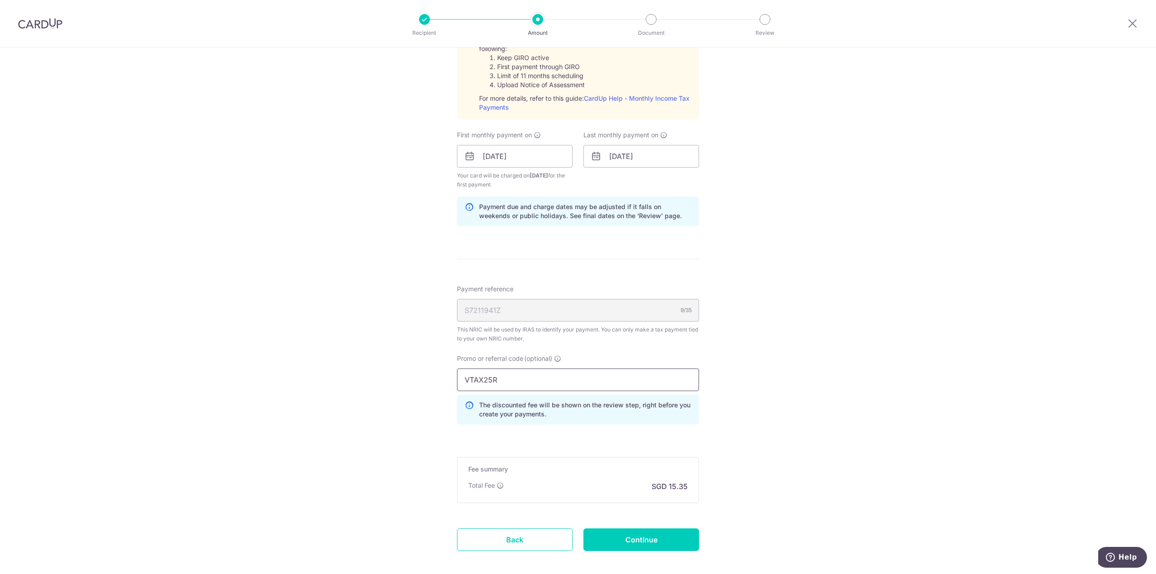
scroll to position [490, 0]
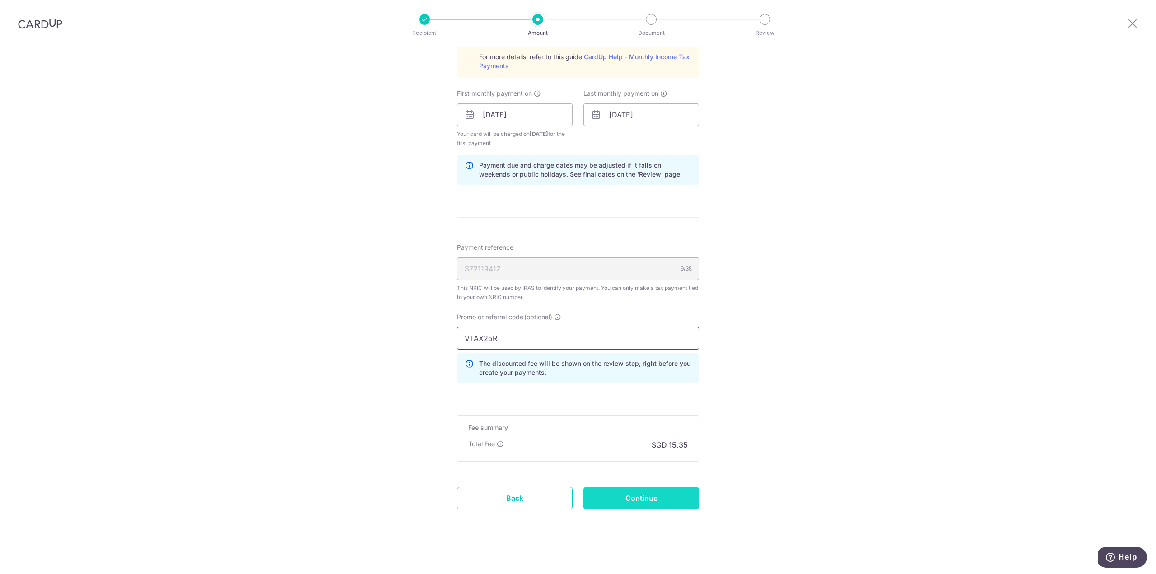
type input "VTAX25R"
click at [644, 489] on input "Continue" at bounding box center [642, 498] width 116 height 23
type input "Create Schedule"
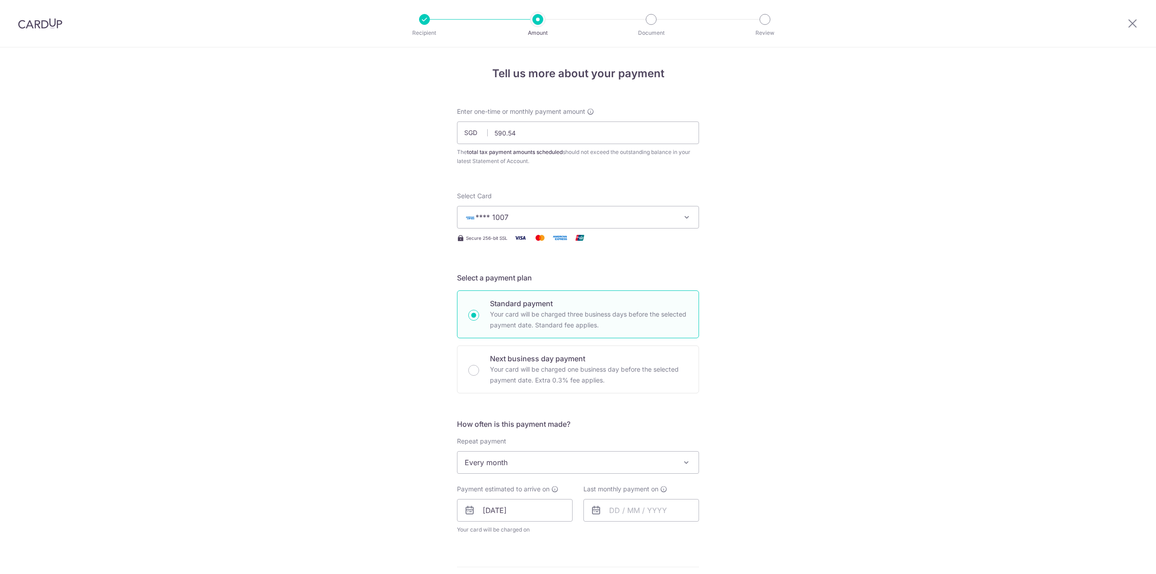
scroll to position [363, 0]
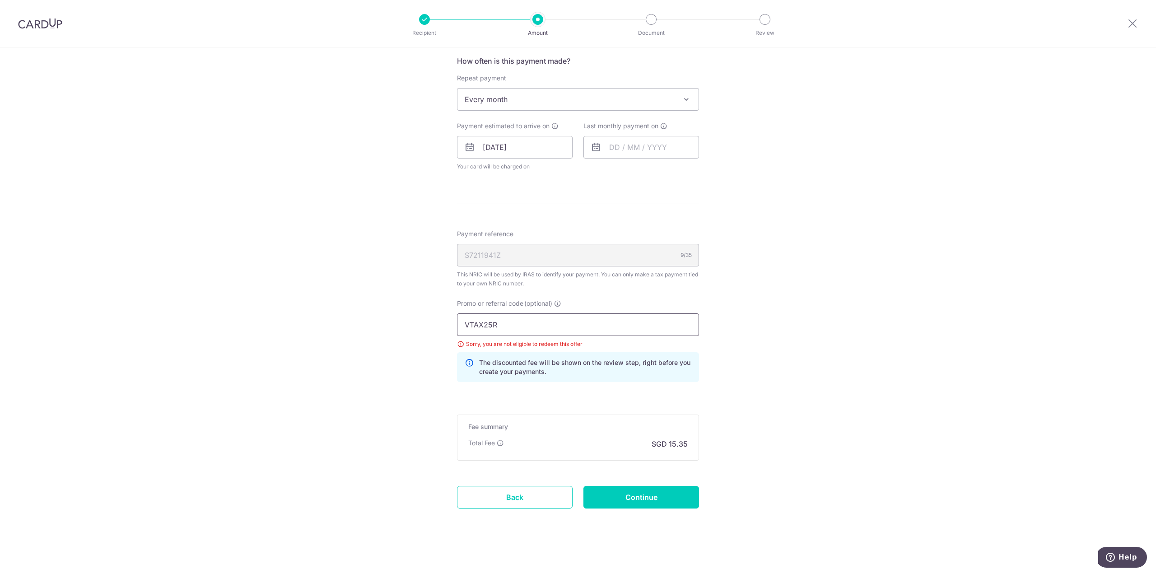
click at [517, 324] on input "VTAX25R" at bounding box center [578, 324] width 242 height 23
type input "V"
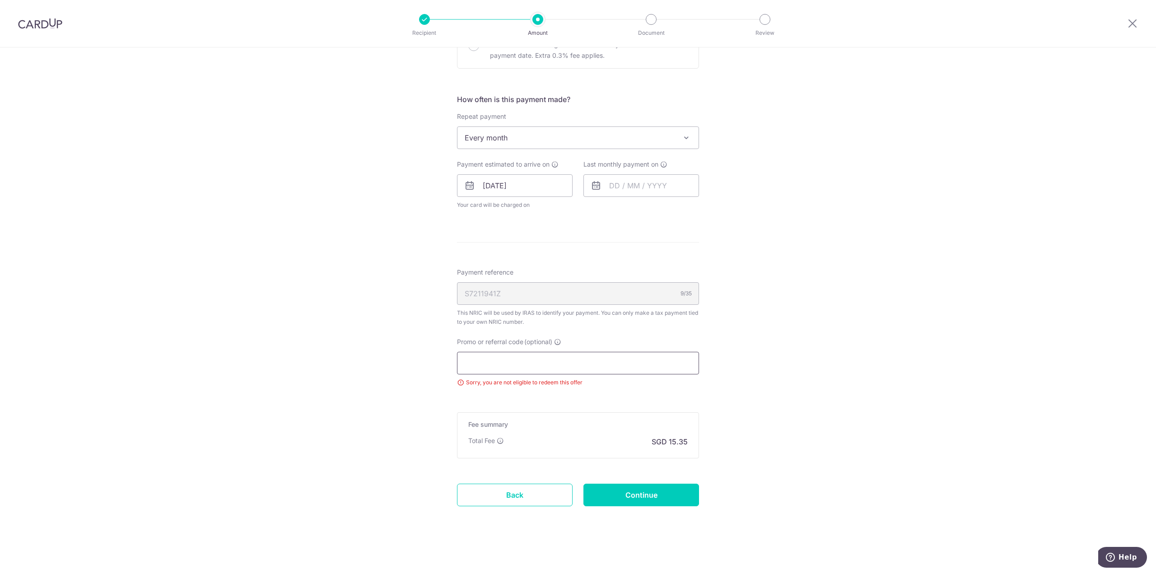
scroll to position [323, 0]
drag, startPoint x: 618, startPoint y: 494, endPoint x: 617, endPoint y: 487, distance: 7.8
click at [617, 487] on input "Continue" at bounding box center [642, 497] width 116 height 23
type input "Update Schedule"
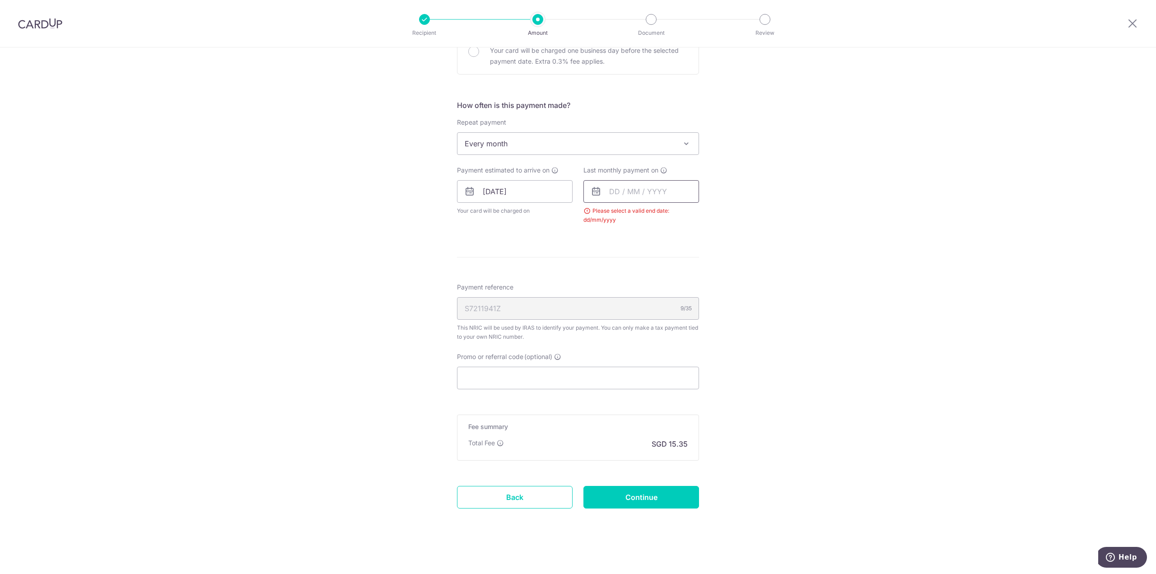
click at [626, 188] on input "text" at bounding box center [642, 191] width 116 height 23
click at [708, 214] on link "Next" at bounding box center [711, 216] width 11 height 11
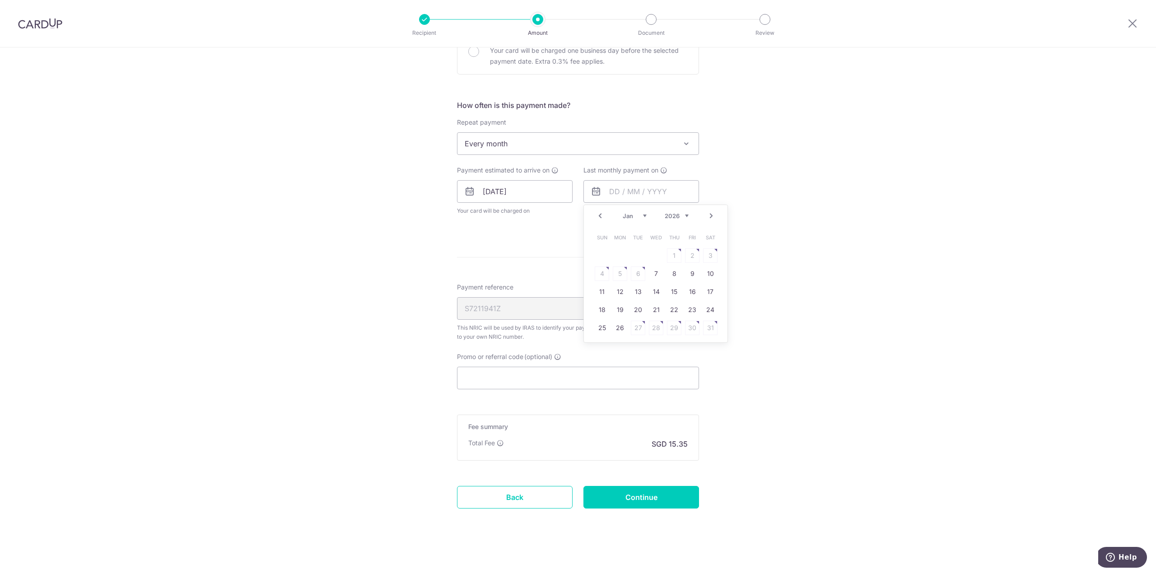
click at [710, 214] on link "Next" at bounding box center [711, 216] width 11 height 11
click at [614, 307] on link "23" at bounding box center [620, 310] width 14 height 14
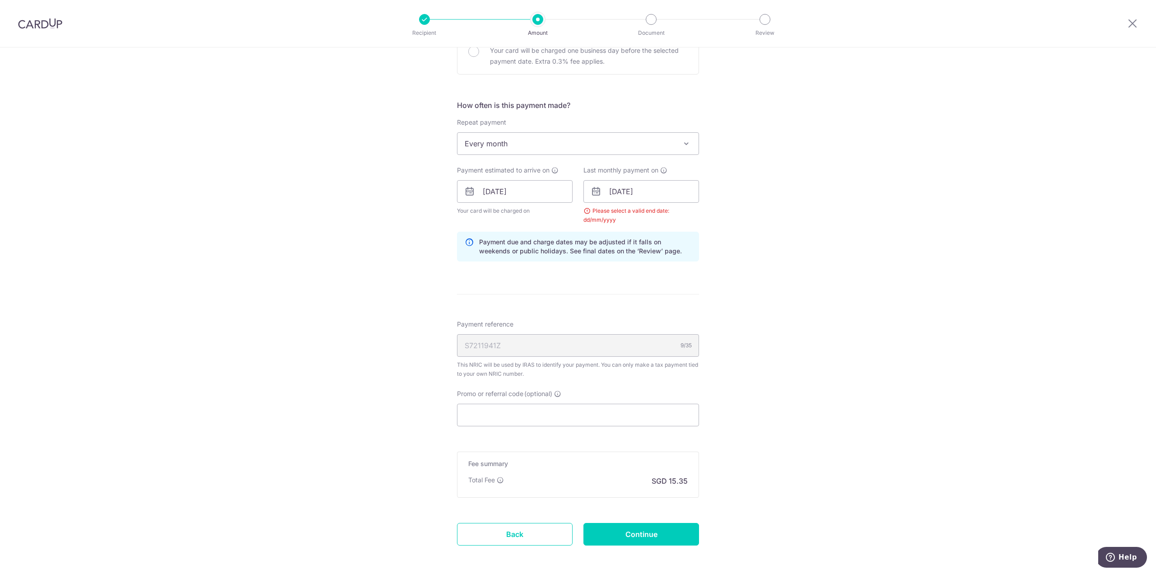
click at [768, 220] on div "Tell us more about your payment Enter one-time or monthly payment amount SGD 59…" at bounding box center [578, 171] width 1156 height 885
click at [616, 189] on input "23/02/2026" at bounding box center [642, 191] width 116 height 23
click at [618, 290] on link "16" at bounding box center [620, 292] width 14 height 14
click at [746, 252] on div "Tell us more about your payment Enter one-time or monthly payment amount SGD 59…" at bounding box center [578, 171] width 1156 height 885
click at [628, 189] on input "16/02/2026" at bounding box center [642, 191] width 116 height 23
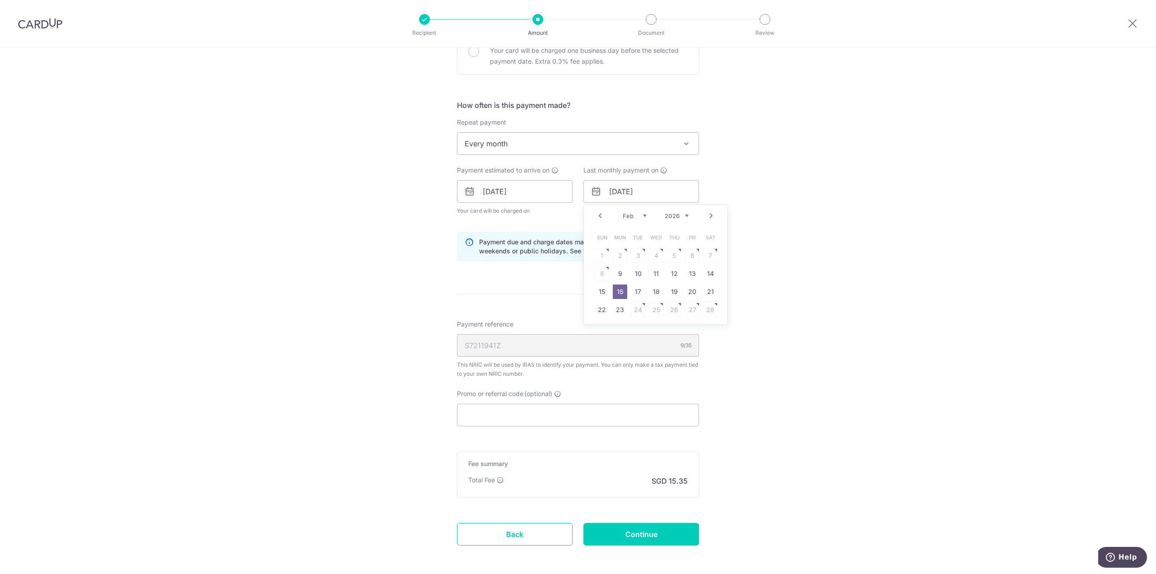
click at [710, 214] on link "Next" at bounding box center [711, 216] width 11 height 11
click at [600, 212] on link "Prev" at bounding box center [600, 216] width 11 height 11
click at [619, 326] on link "26" at bounding box center [620, 328] width 14 height 14
click at [629, 189] on input "26/01/2026" at bounding box center [642, 191] width 116 height 23
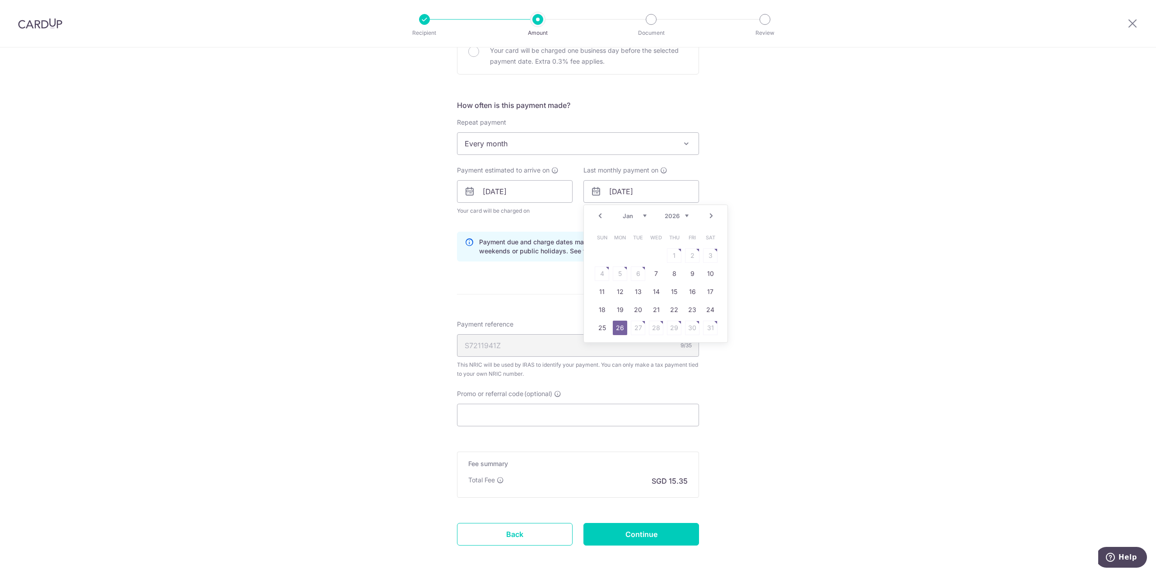
click at [708, 215] on link "Next" at bounding box center [711, 216] width 11 height 11
click at [596, 307] on link "22" at bounding box center [602, 310] width 14 height 14
click at [788, 207] on div "Tell us more about your payment Enter one-time or monthly payment amount SGD 59…" at bounding box center [578, 171] width 1156 height 885
click at [486, 193] on input "22/09/2025" at bounding box center [515, 191] width 116 height 23
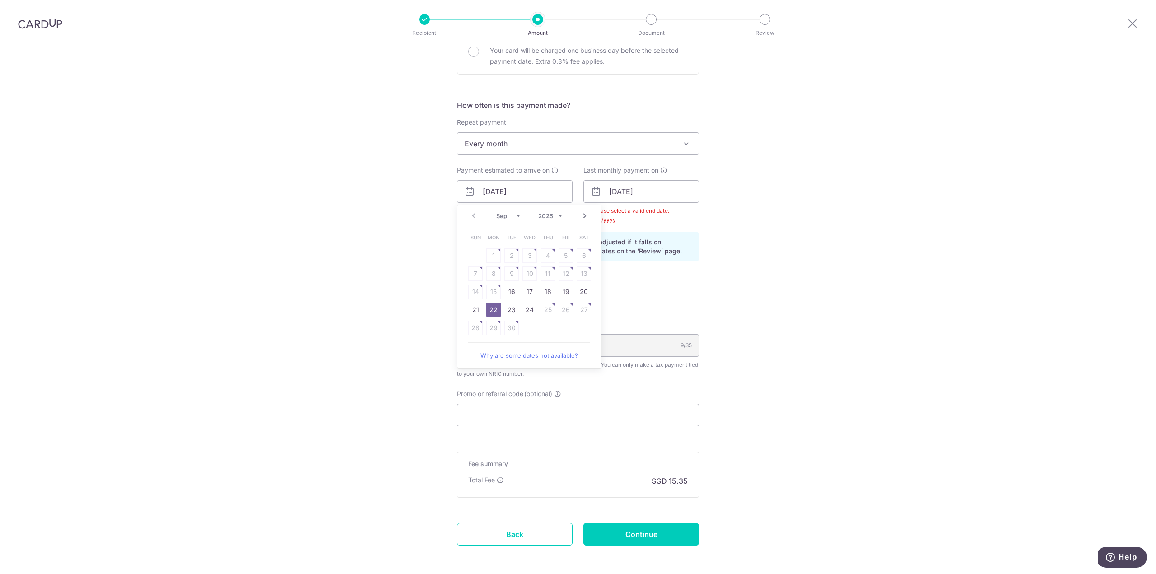
click at [843, 287] on div "Tell us more about your payment Enter one-time or monthly payment amount SGD 59…" at bounding box center [578, 171] width 1156 height 885
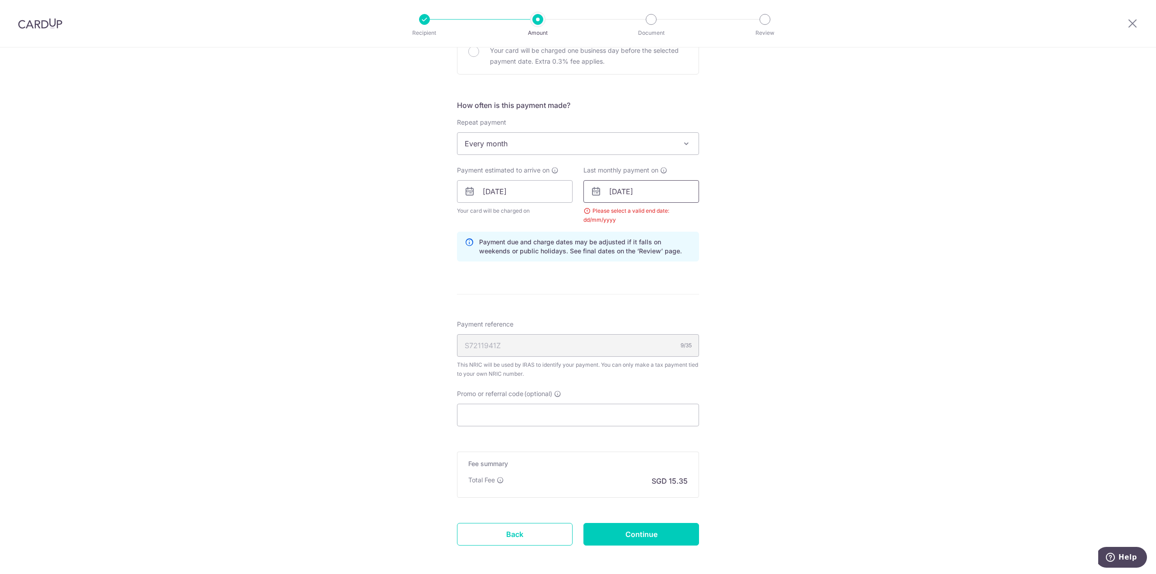
click at [619, 189] on input "22/02/2026" at bounding box center [642, 191] width 116 height 23
click at [708, 214] on link "Next" at bounding box center [711, 216] width 11 height 11
click at [599, 213] on link "Prev" at bounding box center [600, 216] width 11 height 11
click at [617, 268] on link "9" at bounding box center [620, 274] width 14 height 14
click at [616, 192] on input "09/02/2026" at bounding box center [642, 191] width 116 height 23
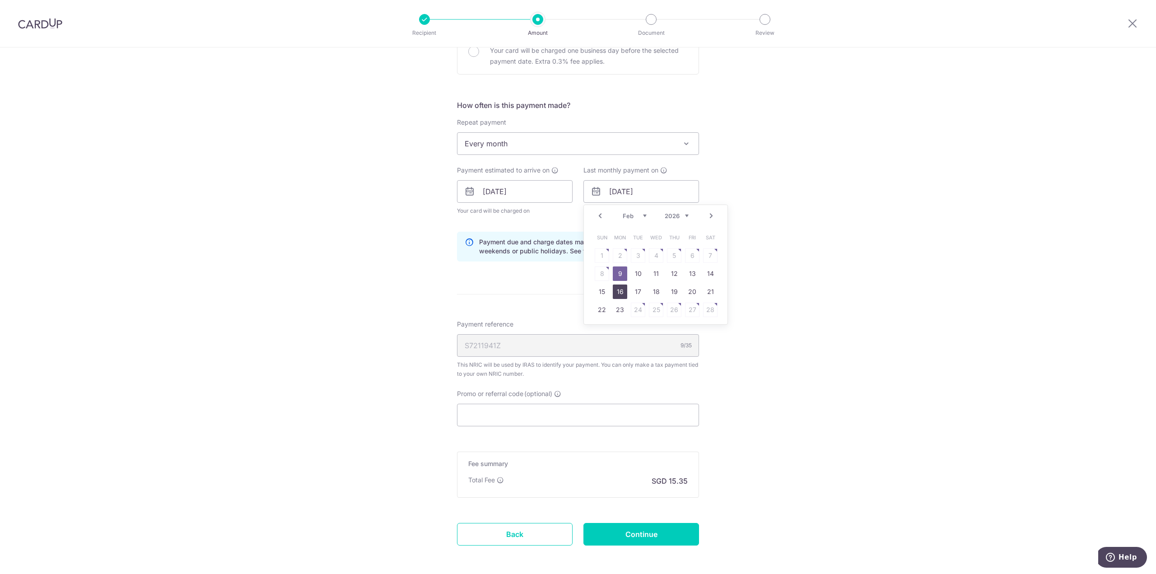
click at [620, 285] on link "16" at bounding box center [620, 292] width 14 height 14
click at [613, 189] on input "[DATE]" at bounding box center [642, 191] width 116 height 23
click at [634, 291] on link "17" at bounding box center [638, 292] width 14 height 14
type input "17/02/2026"
click at [601, 196] on input "17/02/2026" at bounding box center [642, 191] width 116 height 23
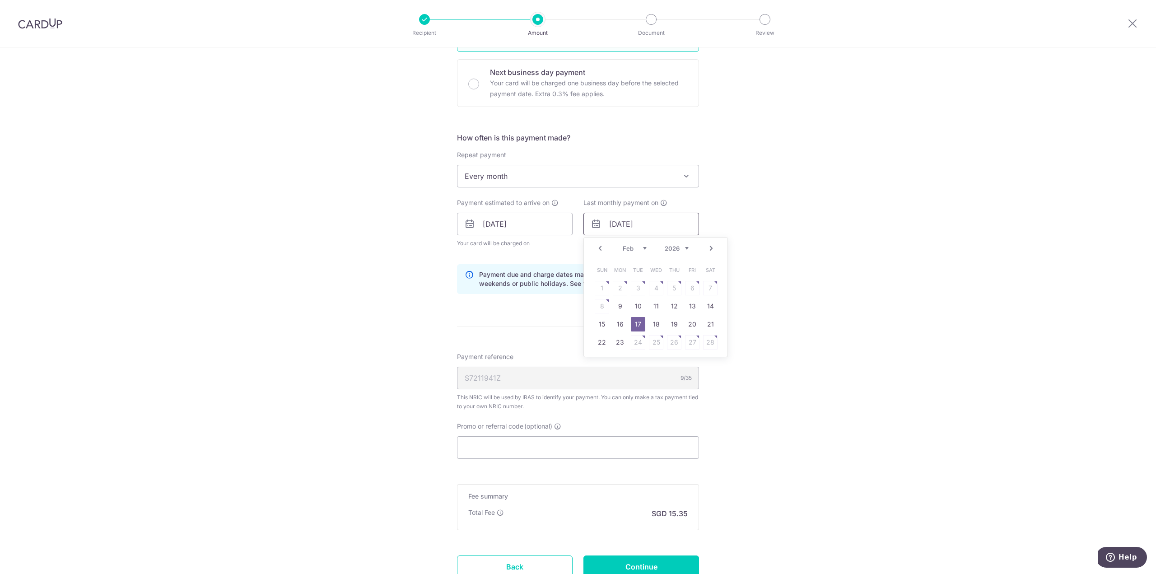
scroll to position [274, 0]
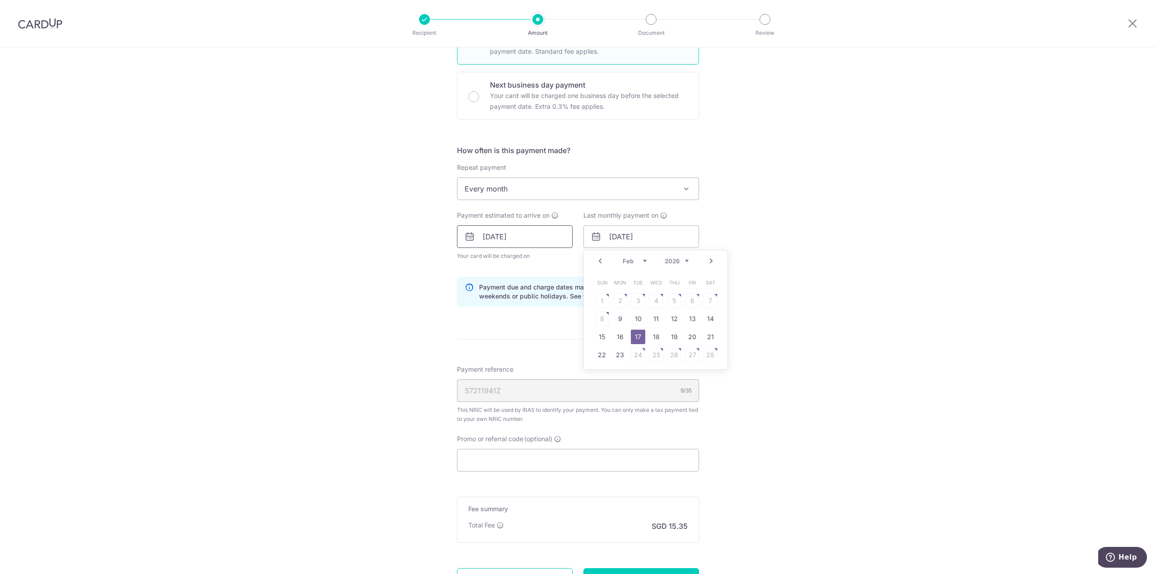
click at [525, 231] on input "[DATE]" at bounding box center [515, 236] width 116 height 23
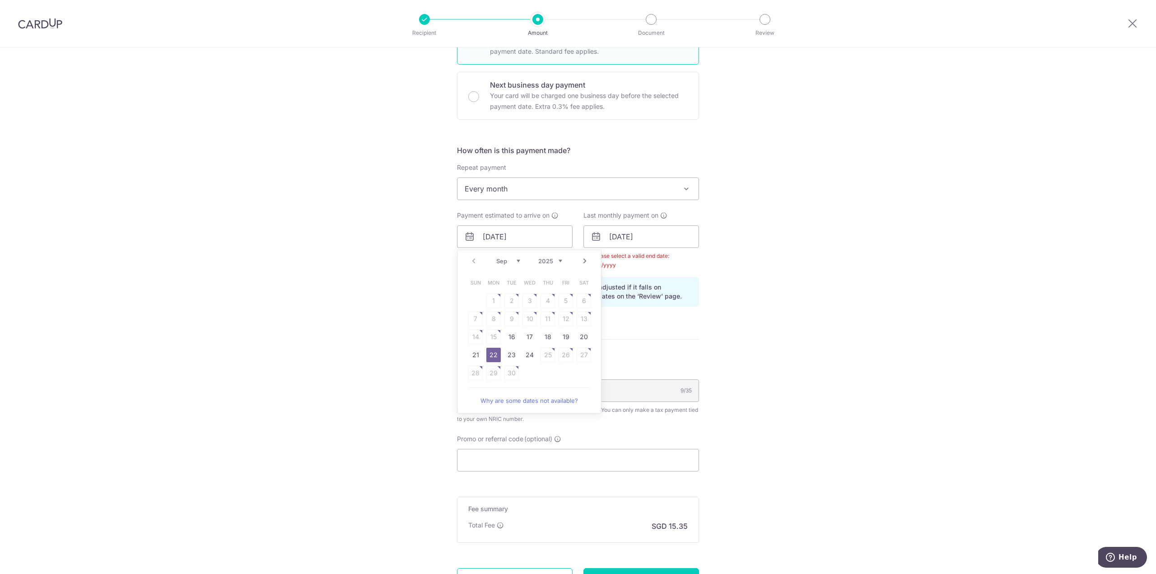
click at [555, 373] on table "Sun Mon Tue Wed Thu Fri Sat 1 2 3 4 5 6 7 8 9 10 11 12 13 14 15 16 17 18 19 20 …" at bounding box center [530, 328] width 126 height 108
click at [514, 353] on link "23" at bounding box center [512, 355] width 14 height 14
type input "23/09/2025"
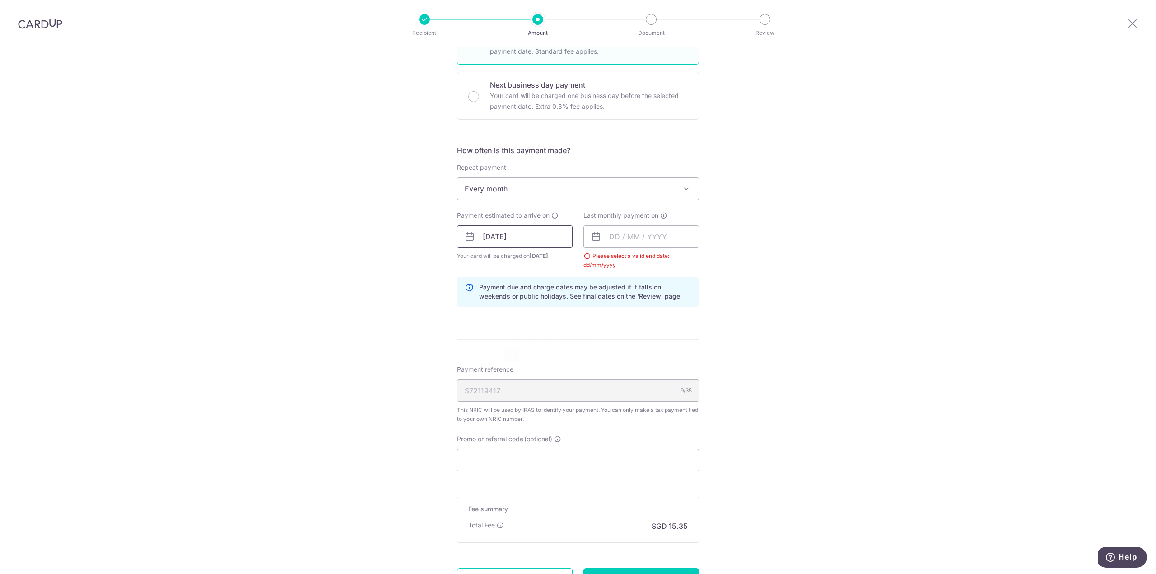
click at [504, 237] on input "23/09/2025" at bounding box center [515, 236] width 116 height 23
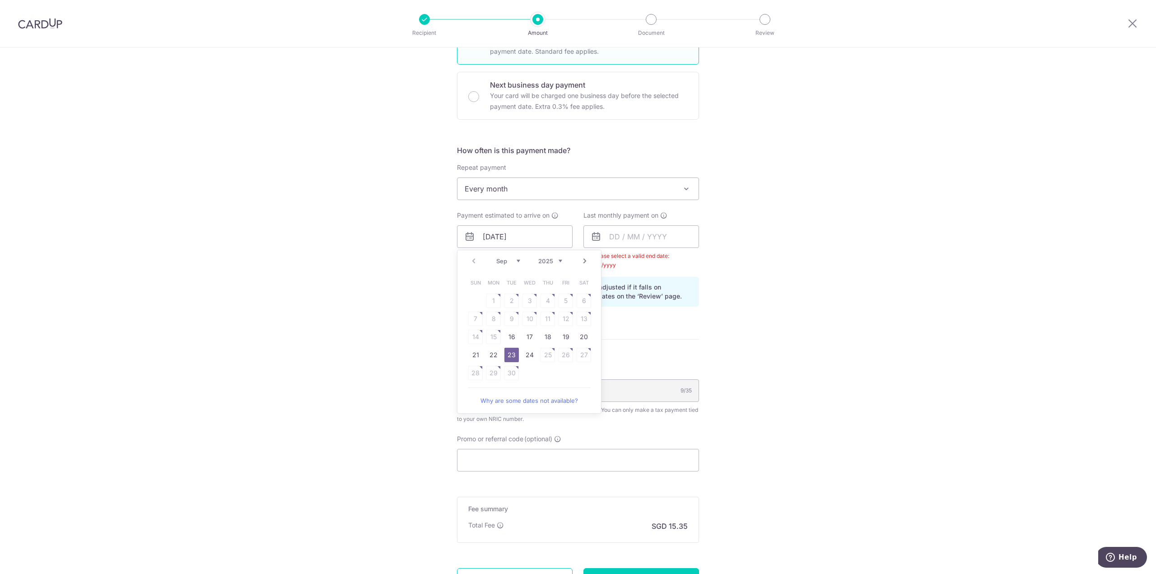
click at [536, 398] on link "Why are some dates not available?" at bounding box center [529, 401] width 122 height 18
click at [510, 338] on link "16" at bounding box center [512, 337] width 14 height 14
type input "[DATE]"
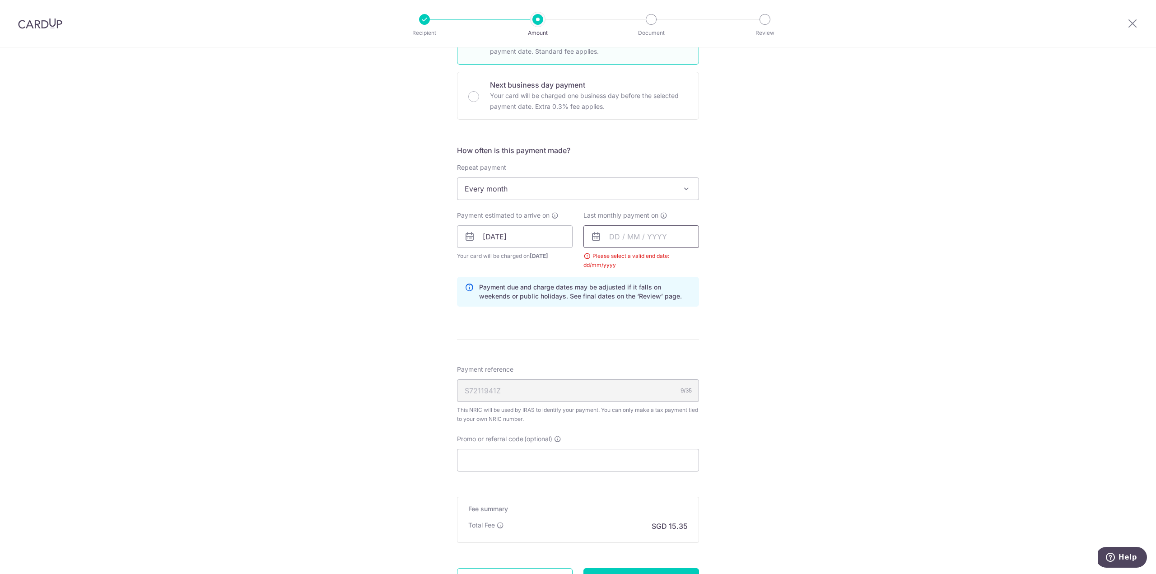
click at [635, 237] on input "text" at bounding box center [642, 236] width 116 height 23
click at [634, 334] on link "16" at bounding box center [638, 337] width 14 height 14
click at [638, 228] on input "[DATE]" at bounding box center [642, 236] width 116 height 23
click at [678, 260] on select "2025 2026" at bounding box center [677, 260] width 24 height 7
click at [630, 259] on select "Jan Feb Mar Apr May Jun Jul Aug Sep Oct" at bounding box center [635, 260] width 24 height 7
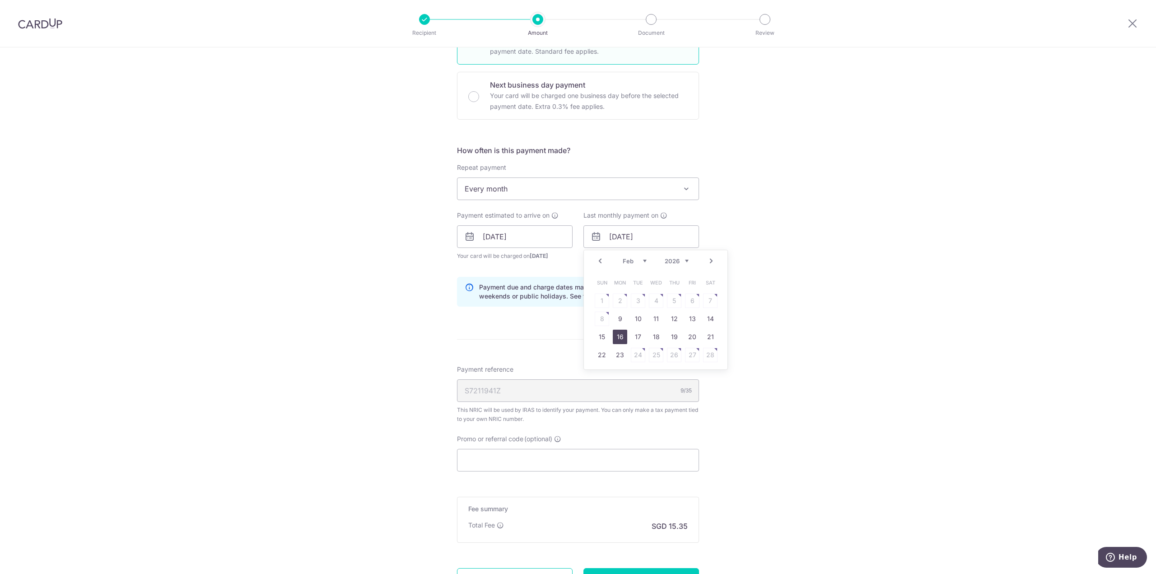
click at [616, 337] on link "16" at bounding box center [620, 337] width 14 height 14
type input "[DATE]"
click at [585, 255] on div "Please select a valid end date: dd/mm/yyyy" at bounding box center [642, 261] width 116 height 18
click at [650, 254] on div "Please select a valid end date: dd/mm/yyyy" at bounding box center [642, 261] width 116 height 18
click at [626, 235] on input "[DATE]" at bounding box center [642, 236] width 116 height 23
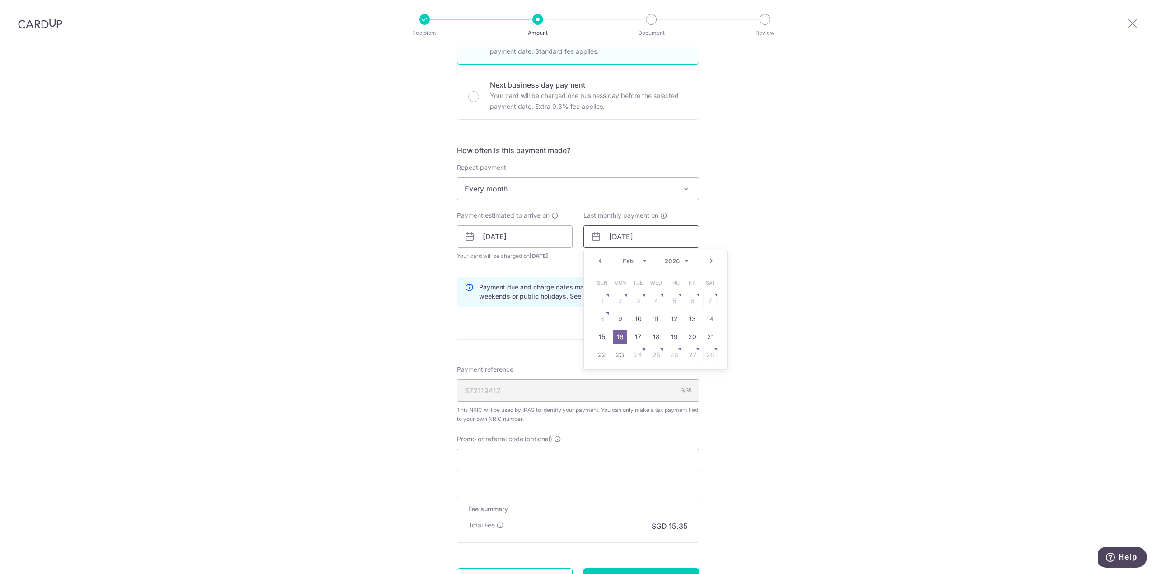
click at [626, 235] on input "[DATE]" at bounding box center [642, 236] width 116 height 23
click at [866, 308] on div "Tell us more about your payment Enter one-time or monthly payment amount SGD 59…" at bounding box center [578, 216] width 1156 height 885
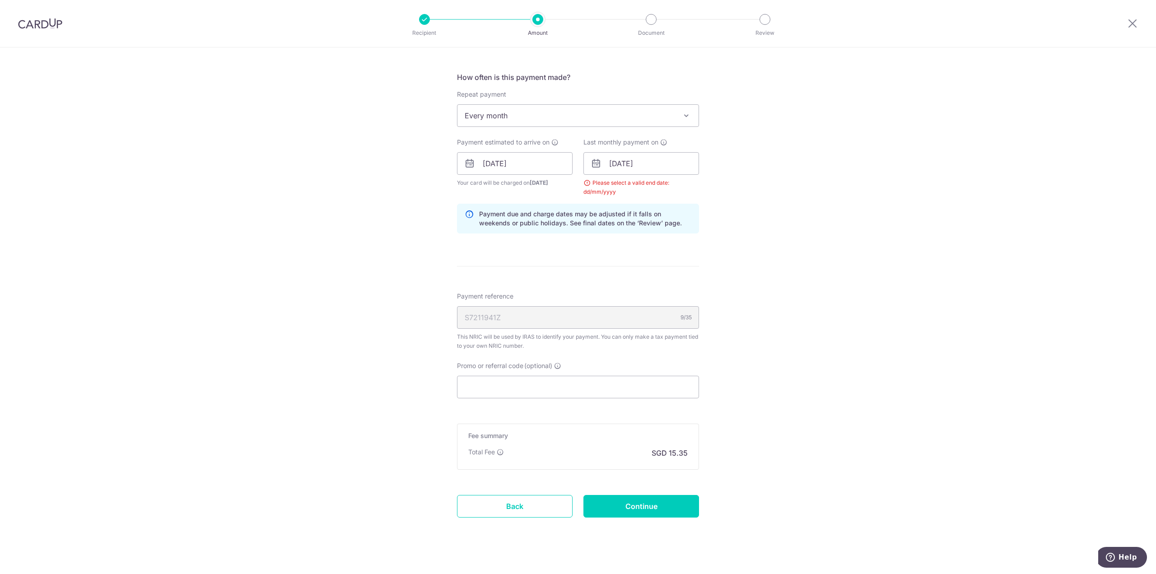
scroll to position [356, 0]
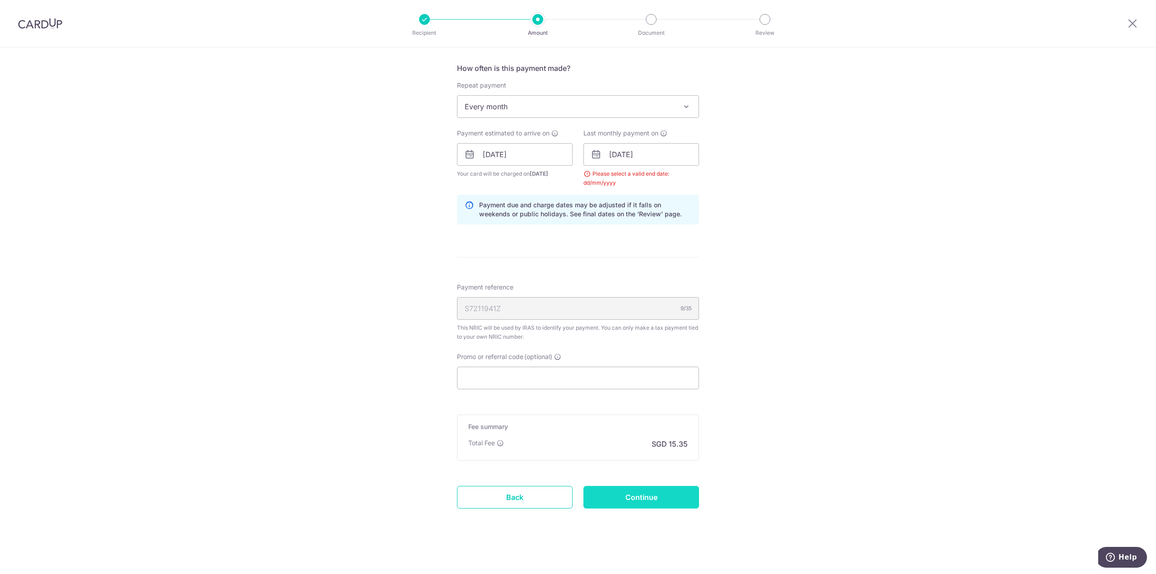
click at [633, 498] on input "Continue" at bounding box center [642, 497] width 116 height 23
type input "Update Schedule"
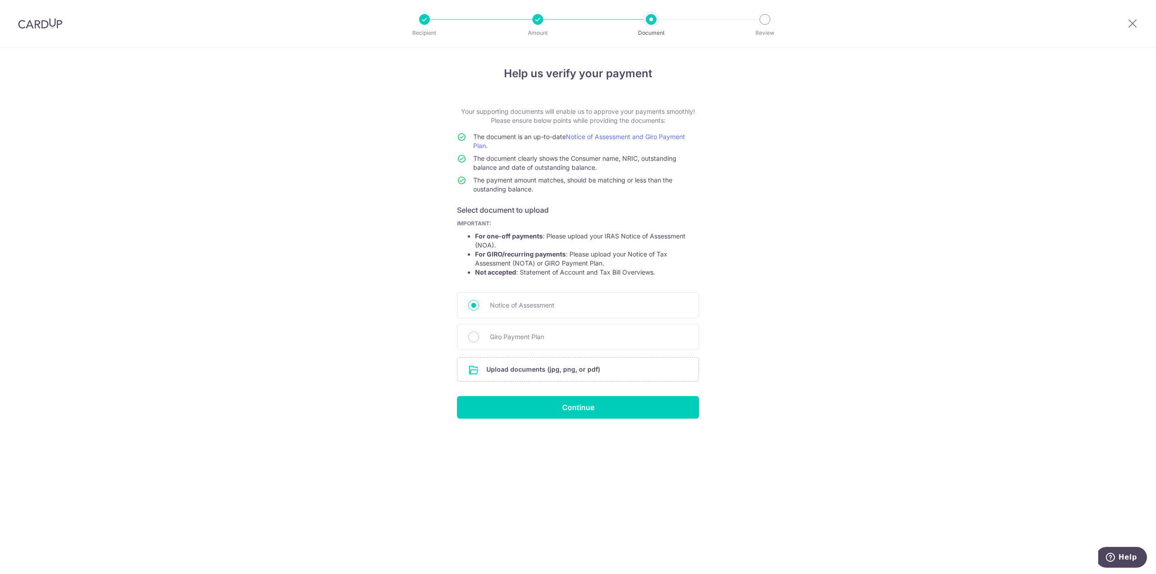
click at [651, 19] on div at bounding box center [651, 19] width 11 height 11
click at [476, 337] on input "Giro Payment Plan" at bounding box center [473, 337] width 11 height 11
radio input "true"
click at [512, 373] on input "file" at bounding box center [578, 369] width 241 height 23
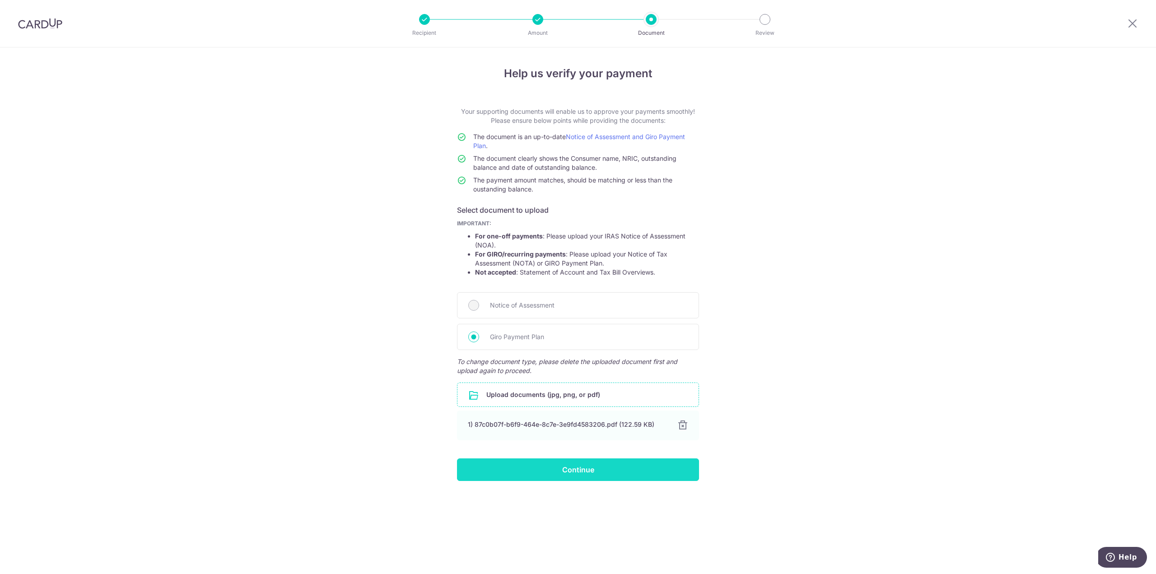
click at [595, 468] on input "Continue" at bounding box center [578, 470] width 242 height 23
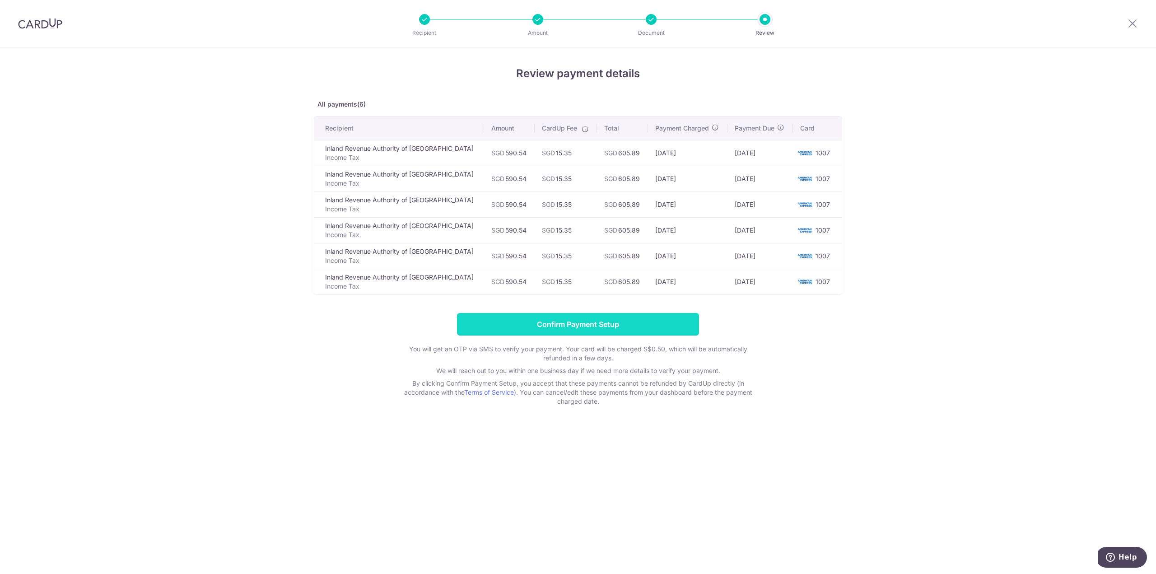
click at [550, 323] on input "Confirm Payment Setup" at bounding box center [578, 324] width 242 height 23
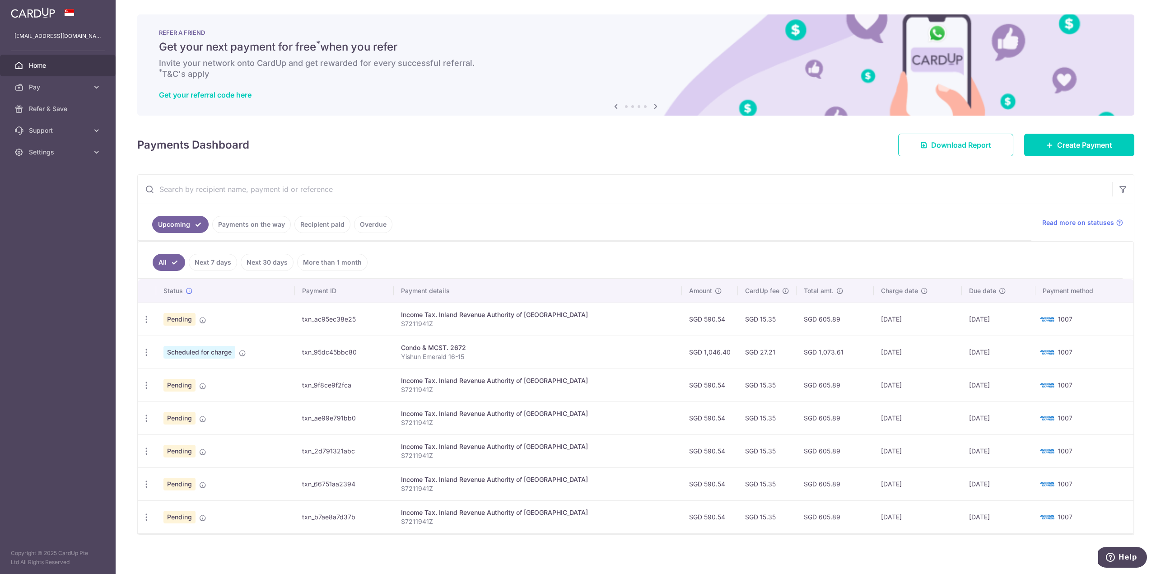
click at [47, 15] on img at bounding box center [33, 12] width 44 height 11
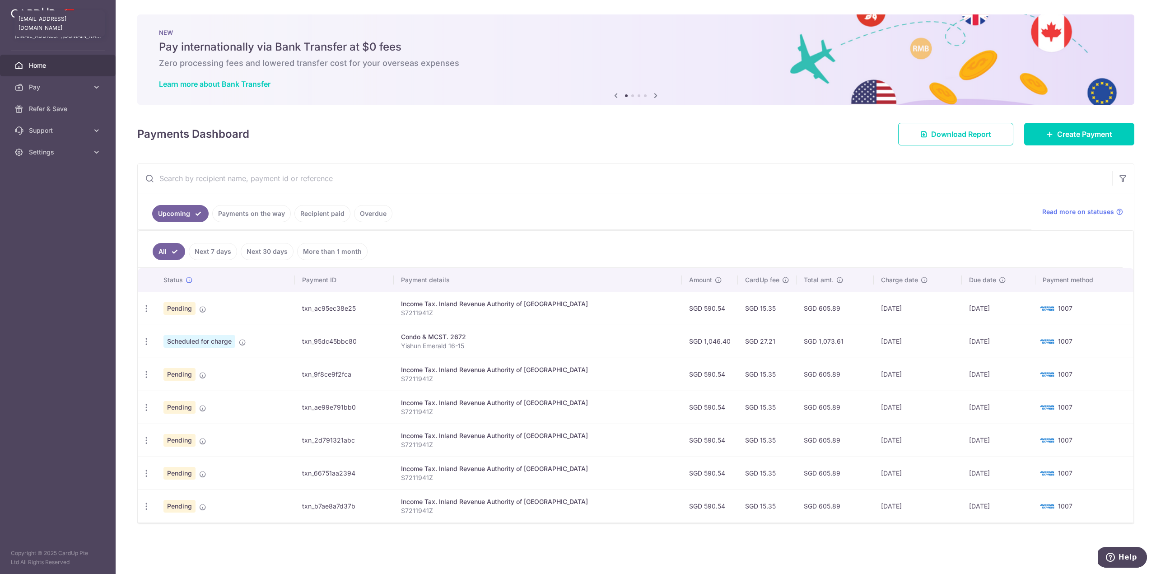
click at [53, 36] on p "[EMAIL_ADDRESS][DOMAIN_NAME]" at bounding box center [57, 36] width 87 height 9
click at [45, 63] on span "Home" at bounding box center [59, 65] width 60 height 9
